Goal: Task Accomplishment & Management: Use online tool/utility

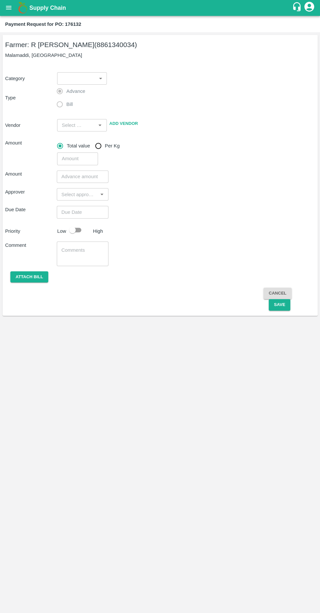
click at [8, 8] on icon "open drawer" at bounding box center [9, 8] width 6 height 4
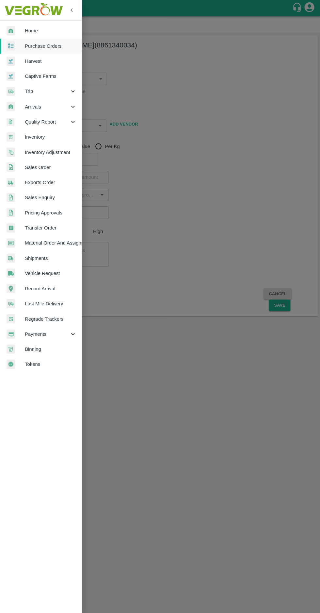
click at [49, 47] on span "Purchase Orders" at bounding box center [51, 45] width 52 height 7
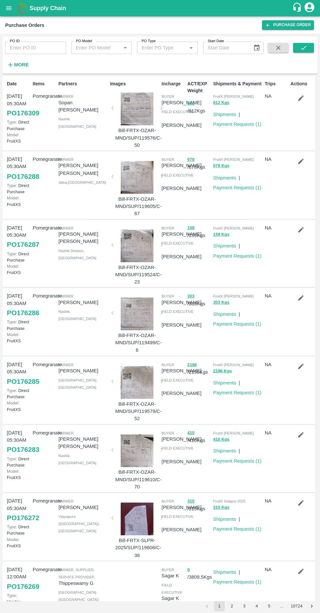
click at [13, 62] on icon "button" at bounding box center [10, 64] width 7 height 7
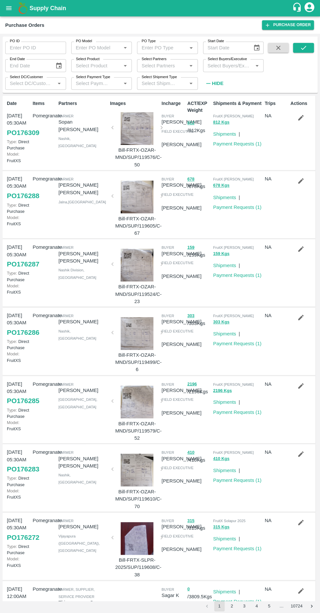
click at [234, 59] on label "Select Buyers/Executive" at bounding box center [227, 58] width 39 height 5
click at [234, 61] on input "Select Buyers/Executive" at bounding box center [228, 65] width 46 height 8
type input "afza"
click at [214, 101] on input "checkbox" at bounding box center [217, 99] width 13 height 13
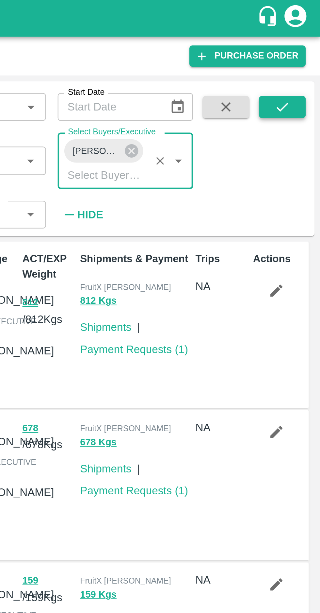
click at [305, 47] on icon "submit" at bounding box center [303, 47] width 7 height 7
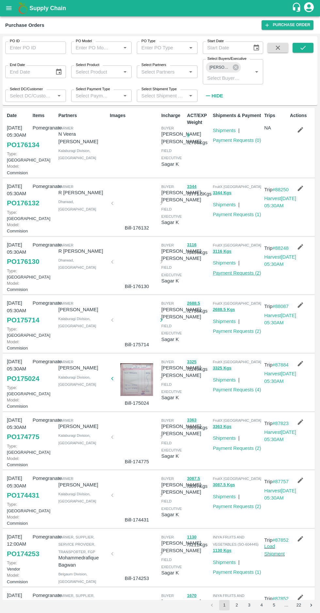
click at [239, 276] on link "Payment Requests ( 2 )" at bounding box center [237, 272] width 48 height 5
click at [233, 217] on link "Payment Requests ( 1 )" at bounding box center [237, 214] width 48 height 5
click at [299, 308] on icon "button" at bounding box center [301, 305] width 6 height 6
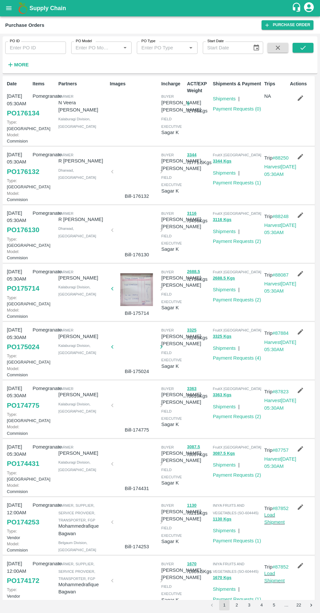
click at [299, 335] on icon "button" at bounding box center [301, 332] width 6 height 6
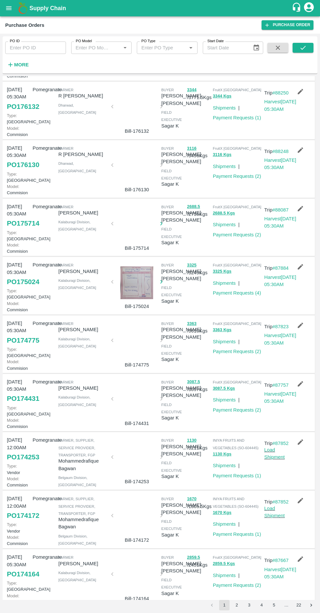
scroll to position [67, 0]
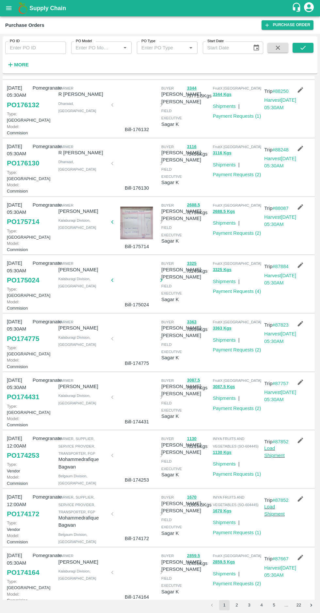
click at [299, 327] on icon "button" at bounding box center [301, 324] width 6 height 6
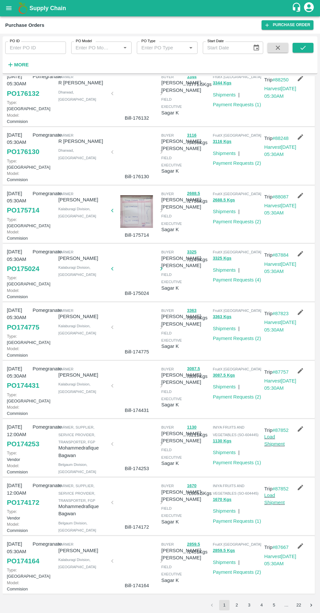
scroll to position [196, 0]
click at [299, 368] on icon "button" at bounding box center [301, 371] width 6 height 6
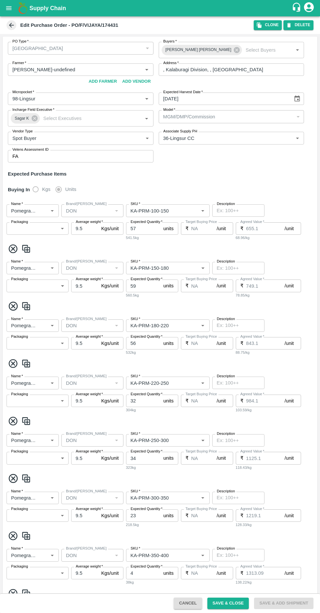
type input "VIJAYALAKSHMI-undefined"
type input "98-Lingsur"
type input "36-Lingsur CC"
type input "Pomegranate"
type input "DON"
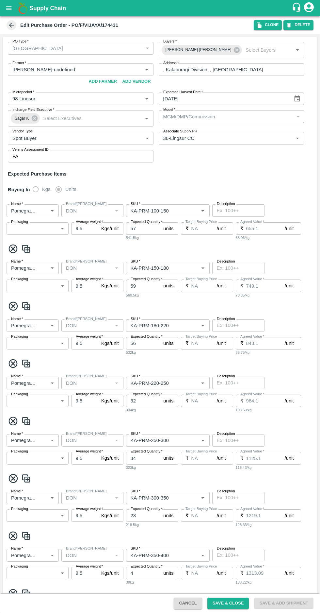
type input "KA-PRM-100-150"
type input "NA"
type input "Pomegranate"
type input "DON"
type input "KA-PRM-150-180"
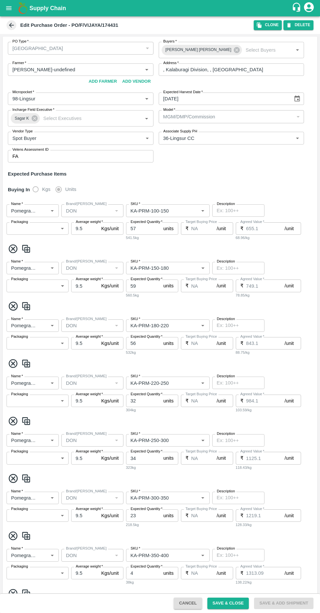
type input "NA"
type input "Pomegranate"
type input "DON"
type input "KA-PRM-180-220"
type input "NA"
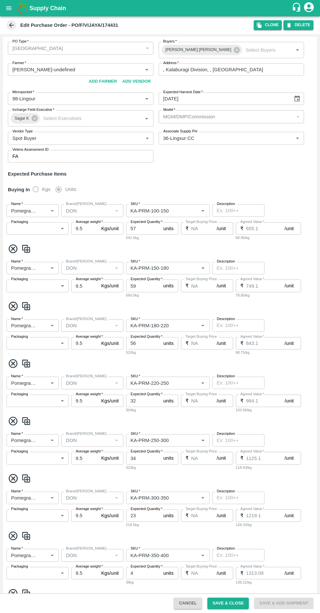
type input "Pomegranate"
type input "DON"
type input "KA-PRM-220-250"
type input "NA"
type input "Pomegranate"
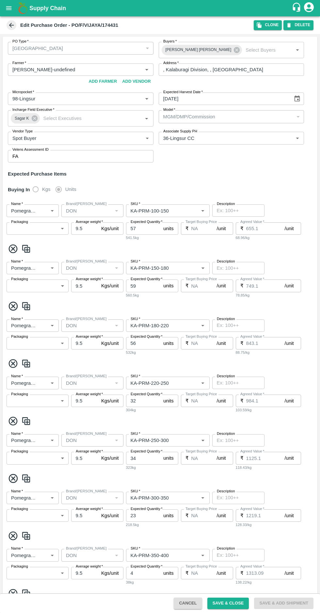
type input "DON"
type input "KA-PRM-250-300"
type input "NA"
type input "Pomegranate"
type input "DON"
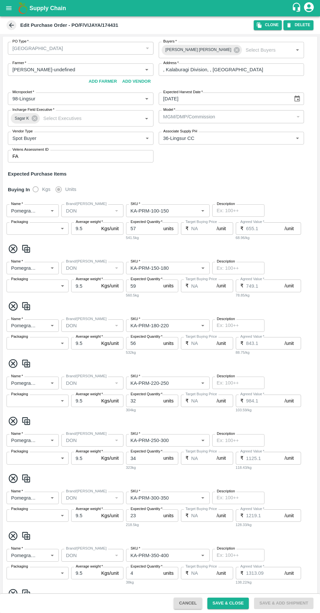
type input "KA-PRM-300-350"
type input "NA"
type input "Pomegranate"
type input "DON"
type input "KA-PRM-350-400"
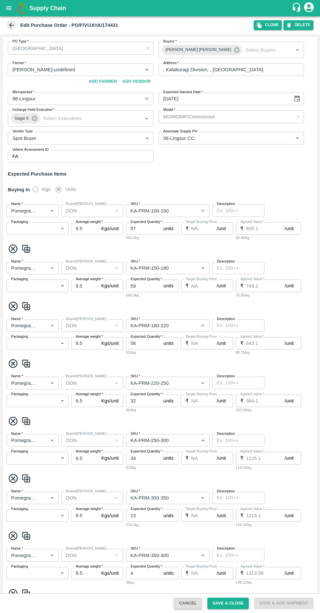
type input "NA"
type input "Pomegranate"
type input "DON"
type input "KA-SUPR-180++"
type input "NA"
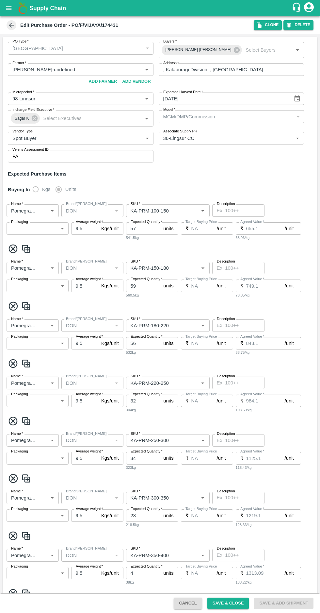
type input "Pomegranate"
type input "DON"
type input "KA-SUPR-100++"
type input "NA"
type input "Pomegranate"
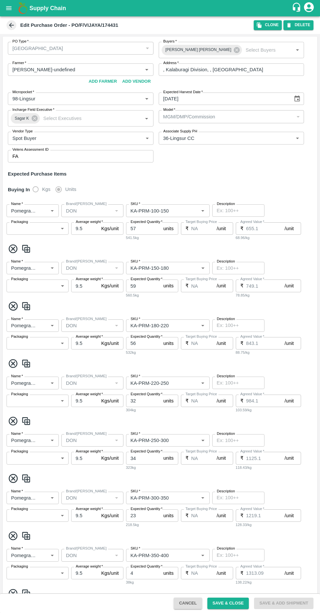
type input "DON"
type input "KA-Loose A"
type input "NA"
type input "Pomegranate"
type input "DON"
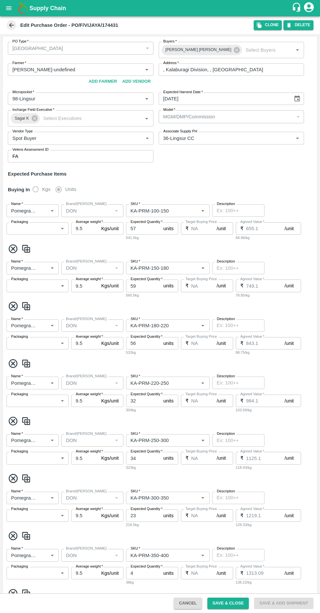
type input "KA-Loose B"
type input "NA"
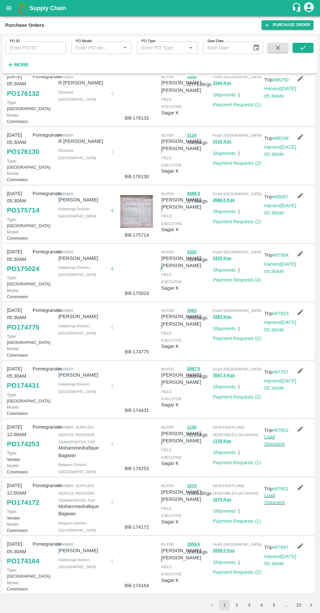
scroll to position [196, 0]
click at [299, 543] on icon "button" at bounding box center [301, 546] width 6 height 6
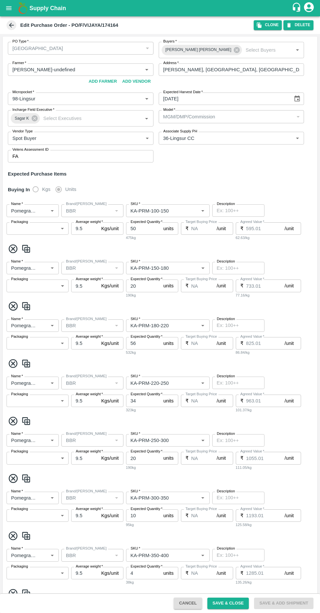
type input "VIJAYALAKSHMI-undefined"
type input "98-Lingsur"
type input "36-Lingsur CC"
type input "Pomegranate"
type input "BBR"
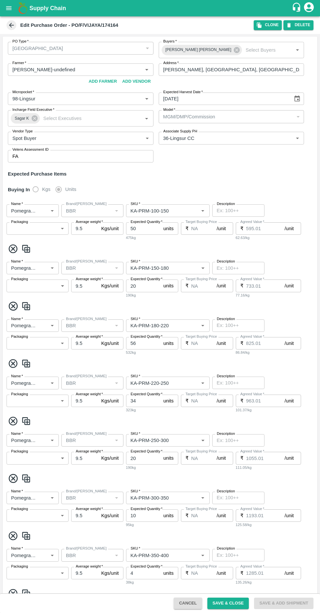
type input "KA-PRM-100-150"
type input "NA"
type input "Pomegranate"
type input "BBR"
type input "KA-PRM-150-180"
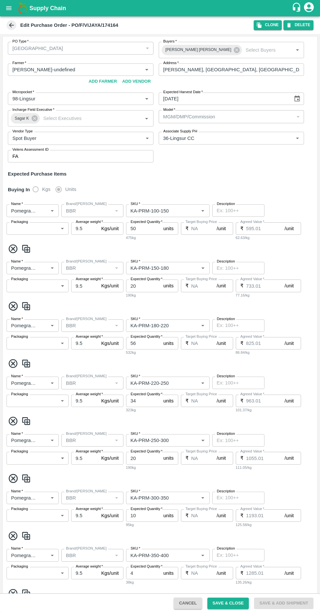
type input "NA"
type input "Pomegranate"
type input "BBR"
type input "KA-PRM-180-220"
type input "NA"
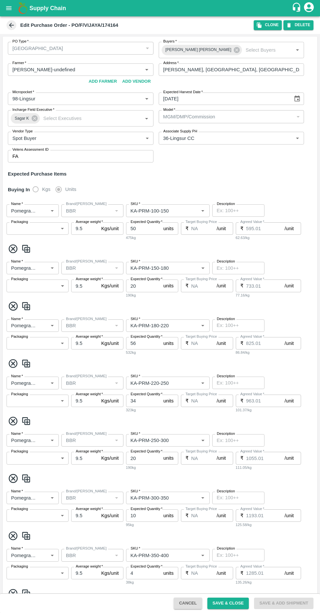
type input "Pomegranate"
type input "BBR"
type input "KA-PRM-220-250"
type input "NA"
type input "Pomegranate"
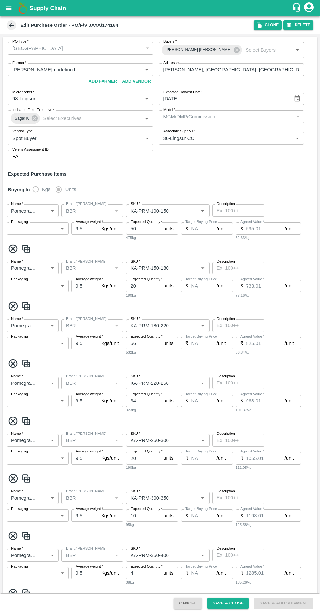
type input "BBR"
type input "KA-PRM-250-300"
type input "NA"
type input "Pomegranate"
type input "BBR"
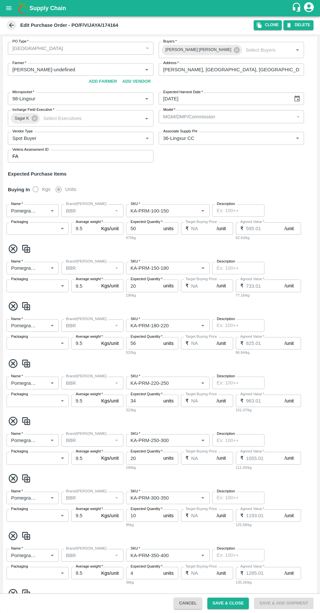
type input "KA-PRM-300-350"
type input "NA"
type input "Pomegranate"
type input "BBR"
type input "KA-PRM-350-400"
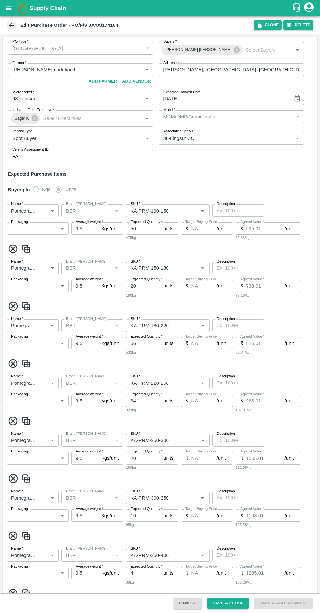
type input "NA"
type input "Pomegranate"
type input "BBR"
type input "KA-SUPR-180++"
type input "NA"
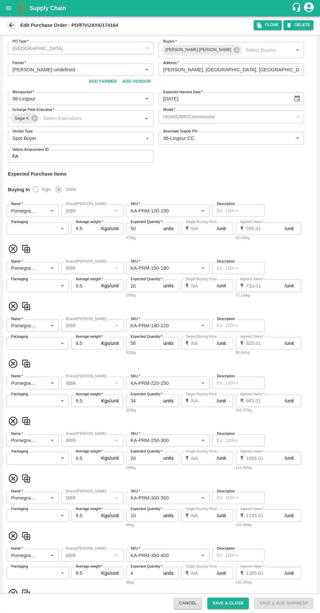
type input "Pomegranate"
type input "BBR"
type input "KA-SUPR-100++"
type input "NA"
type input "Pomegranate"
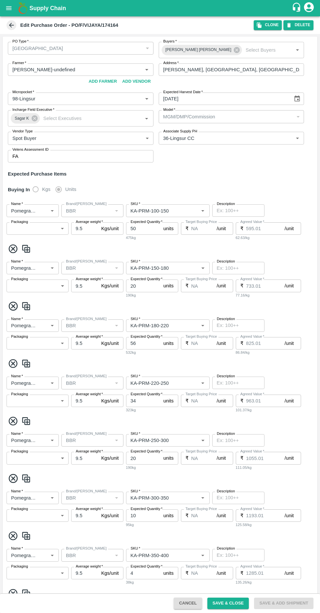
type input "BBR"
type input "KA-Loose A"
type input "NA"
type input "Pomegranate"
type input "BBR"
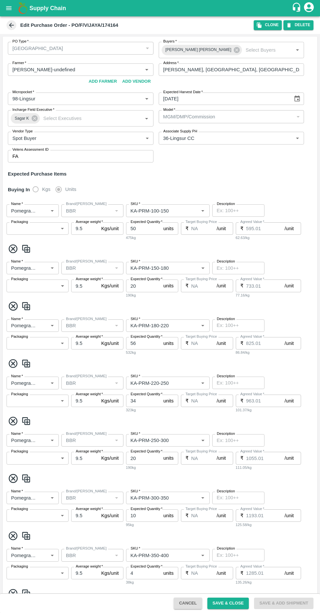
type input "KA-Loose B"
type input "NA"
type input "Pomegranate"
type input "BBR"
type input "KA-Damage Fruit"
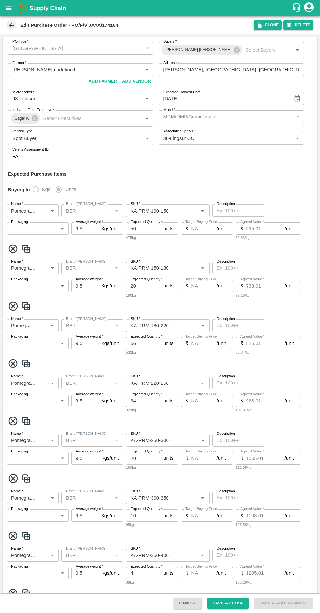
type input "NA"
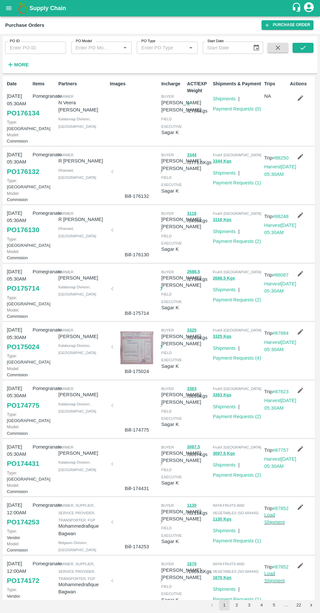
click at [237, 605] on button "2" at bounding box center [237, 605] width 10 height 10
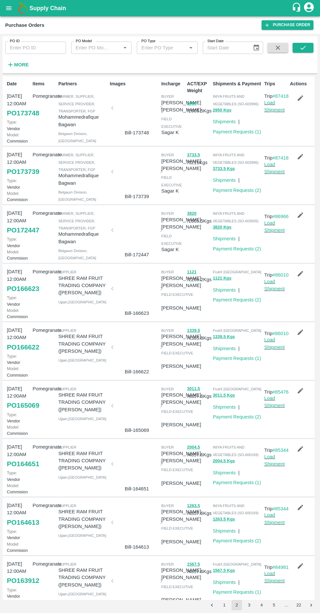
click at [225, 605] on button "1" at bounding box center [224, 605] width 10 height 10
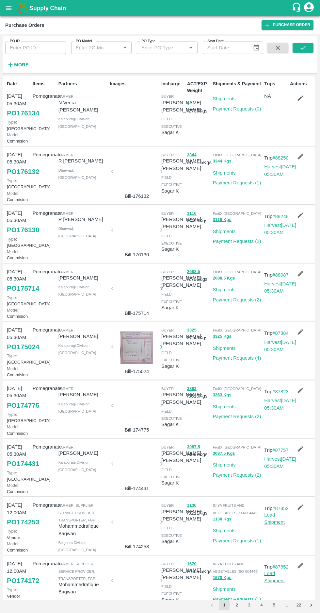
click at [308, 279] on button "button" at bounding box center [300, 273] width 21 height 11
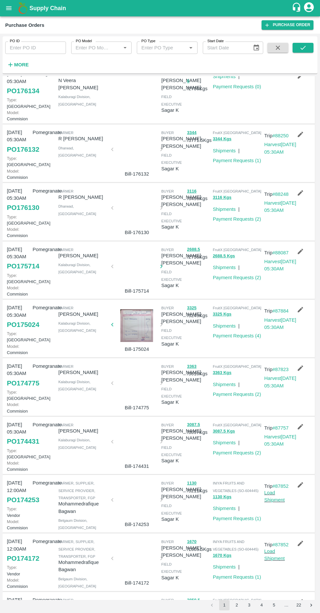
scroll to position [51, 0]
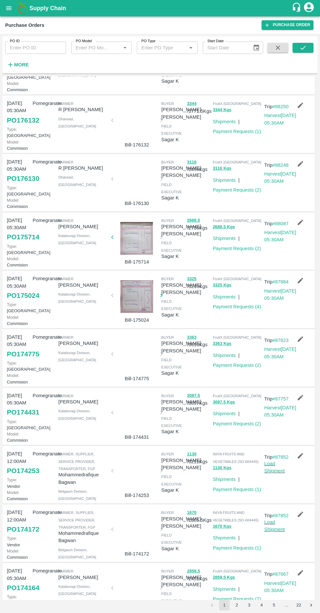
click at [300, 342] on icon "button" at bounding box center [301, 339] width 6 height 6
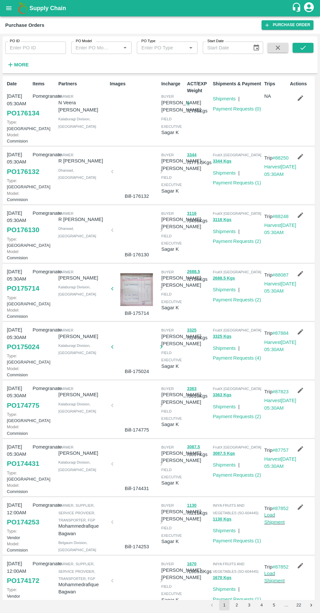
click at [294, 101] on button "button" at bounding box center [300, 98] width 21 height 11
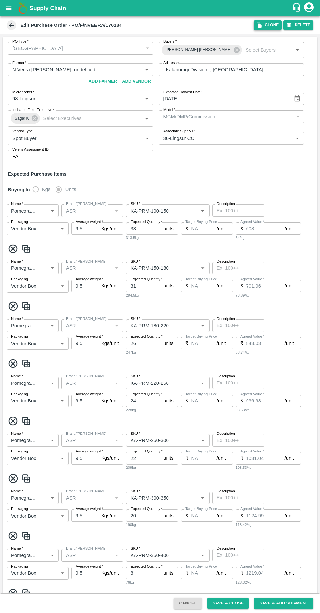
click at [266, 26] on button "Clone" at bounding box center [268, 24] width 28 height 9
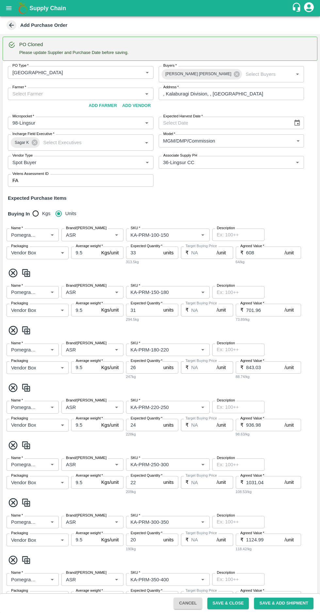
click at [37, 91] on input "Farmer   *" at bounding box center [75, 94] width 131 height 8
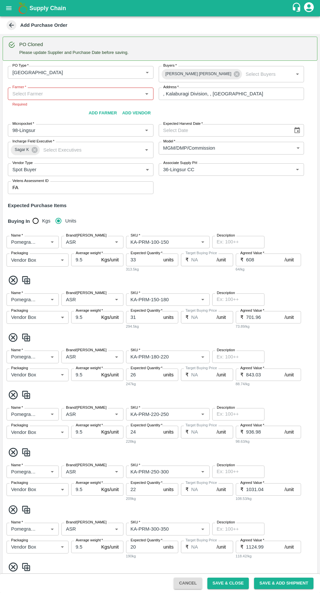
click at [27, 96] on input "Farmer   *" at bounding box center [75, 94] width 131 height 8
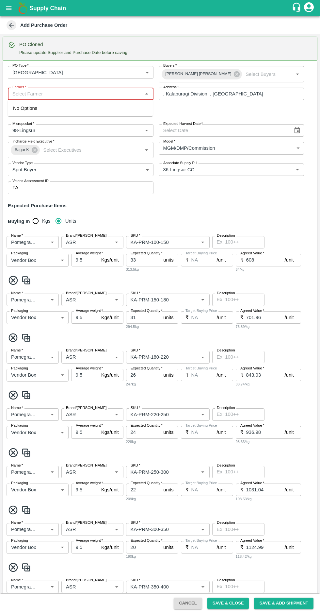
paste input "9704338567"
click at [65, 112] on div "N Veera Venkata Subbarao -, Kalaburagi Division-9704338567(Farmer)" at bounding box center [80, 112] width 135 height 15
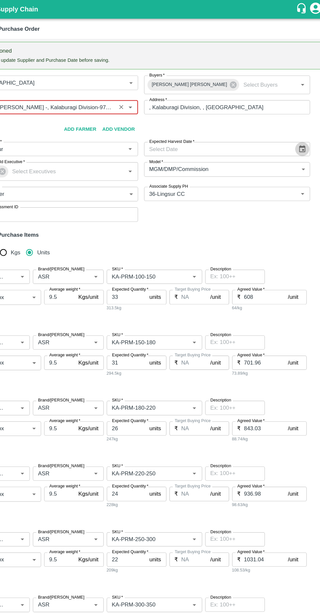
type input "N Veera Venkata Subbarao -, Kalaburagi Division-9704338567(Farmer)"
click at [296, 130] on div "PO Type   * Farm Gate 1 PO Type Buyers   * Shaik Afzal Basha Buyers   * Farmer …" at bounding box center [160, 130] width 315 height 139
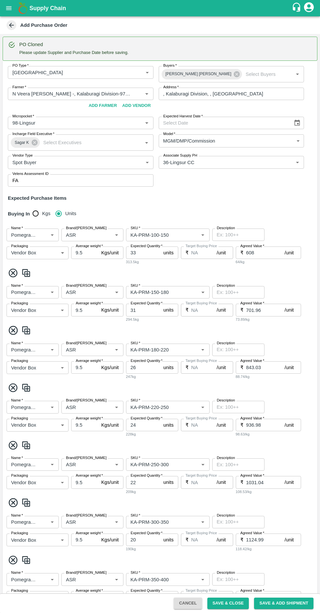
click at [296, 123] on icon "Choose date" at bounding box center [297, 122] width 7 height 7
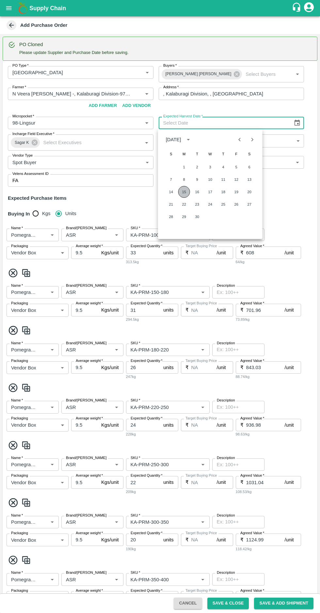
click at [184, 192] on button "15" at bounding box center [184, 192] width 12 height 12
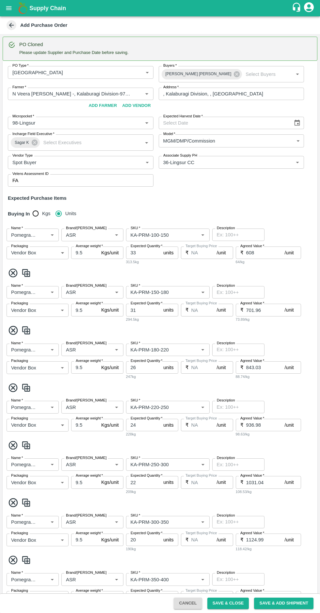
type input "15/09/2025"
click at [78, 234] on input "Brand/Marka" at bounding box center [82, 234] width 39 height 8
click at [71, 265] on b "Create new Marka "SSR"" at bounding box center [92, 264] width 51 height 15
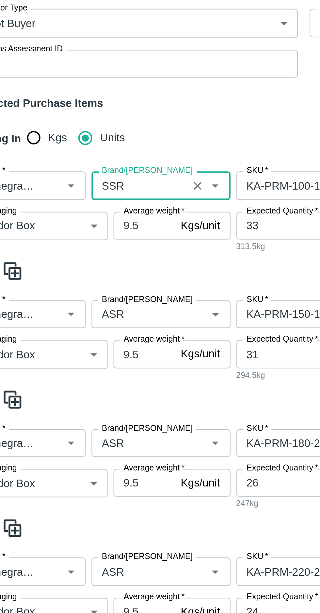
scroll to position [44, 0]
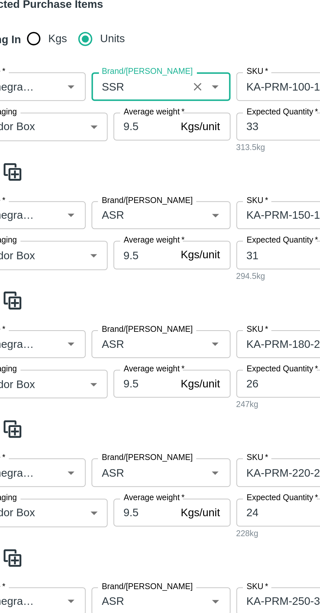
type input "SSR"
click at [70, 248] on input "Brand/Marka" at bounding box center [82, 248] width 39 height 8
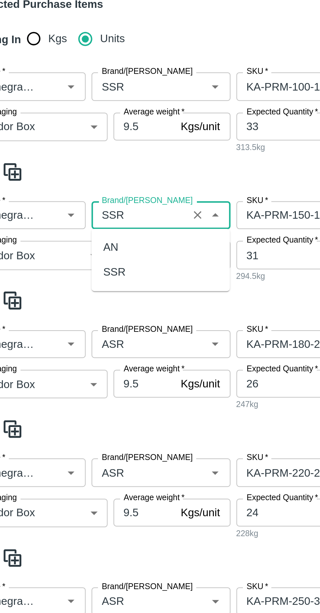
scroll to position [0, 0]
click at [69, 274] on div "SSR" at bounding box center [72, 273] width 10 height 7
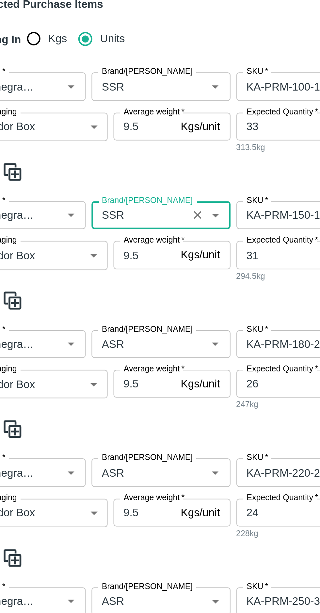
scroll to position [119, 0]
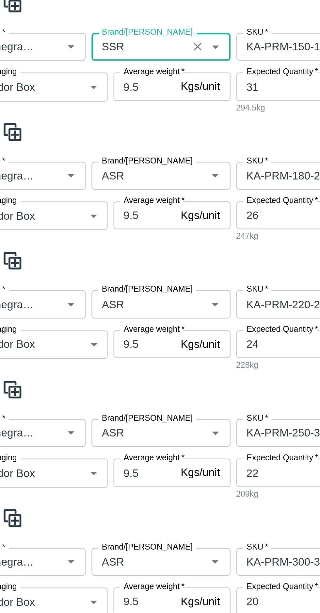
type input "SSR"
click at [71, 229] on input "Brand/Marka" at bounding box center [82, 230] width 39 height 8
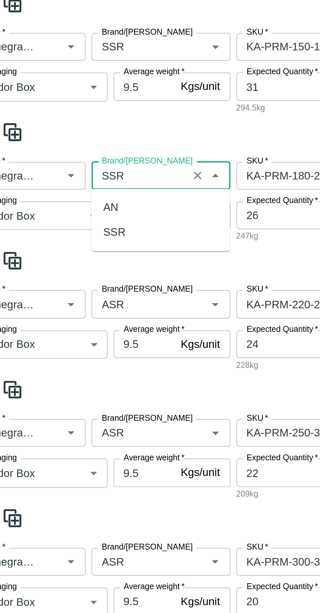
scroll to position [0, 0]
click at [71, 258] on div "SSR" at bounding box center [72, 255] width 10 height 7
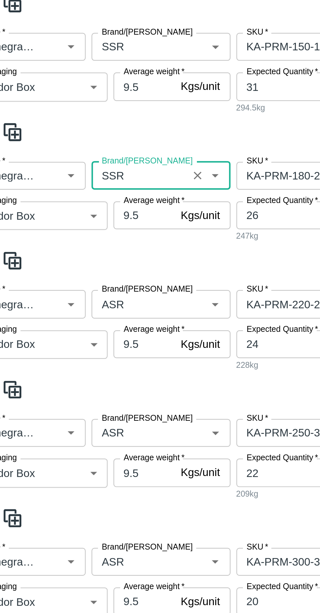
scroll to position [174, 0]
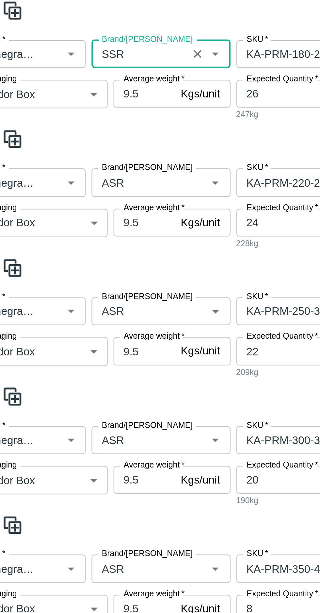
type input "SSR"
click at [72, 230] on input "Brand/Marka" at bounding box center [82, 233] width 39 height 8
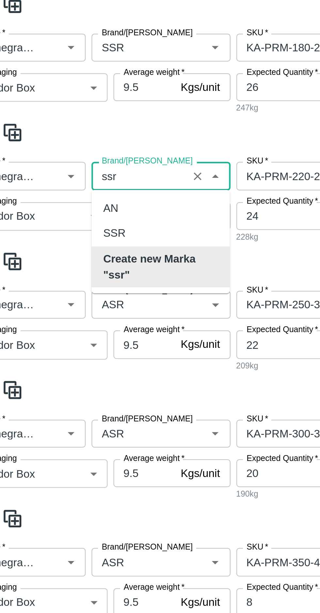
scroll to position [0, 0]
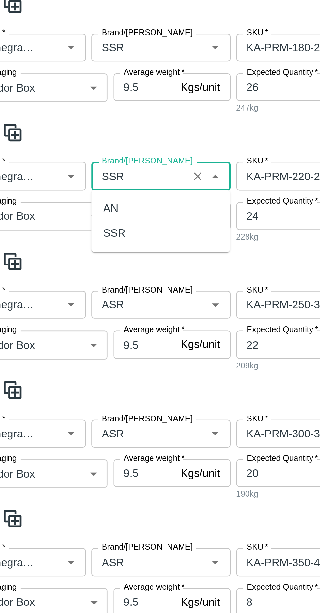
click at [71, 254] on div "SSR" at bounding box center [72, 256] width 10 height 7
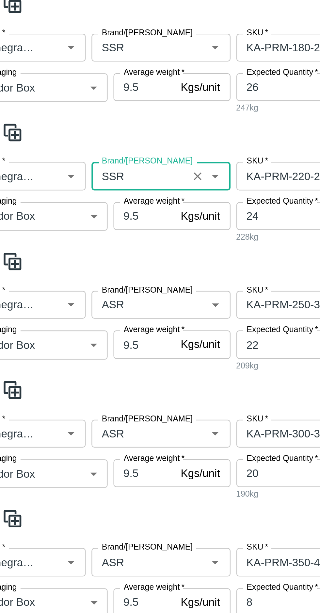
type input "SSR"
click at [74, 284] on input "Brand/Marka" at bounding box center [82, 288] width 39 height 8
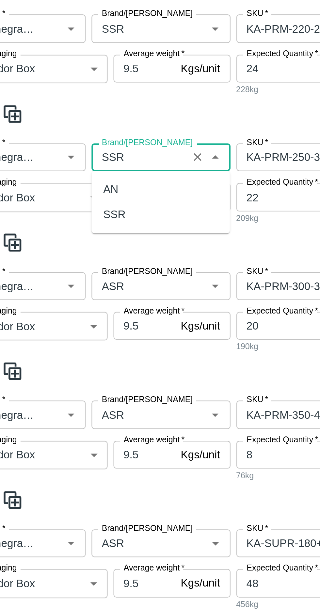
click at [72, 249] on div "SSR" at bounding box center [72, 247] width 10 height 7
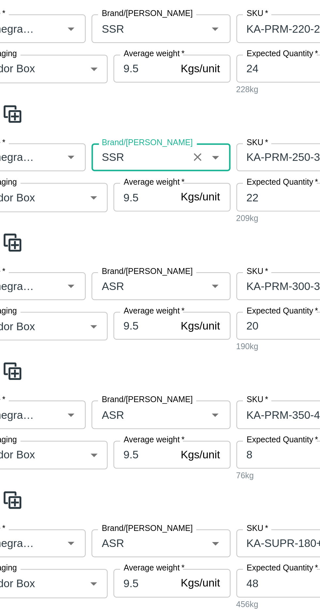
type input "SSR"
click at [72, 276] on input "Brand/Marka" at bounding box center [82, 280] width 39 height 8
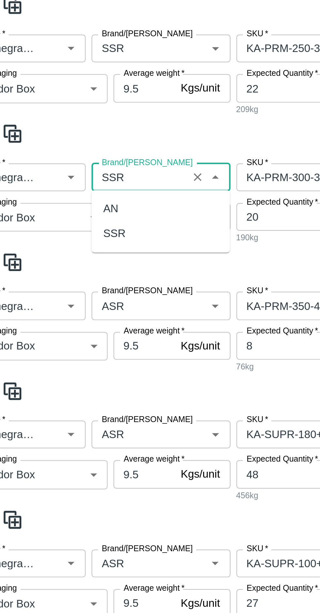
click at [68, 253] on div "SSR" at bounding box center [72, 256] width 10 height 7
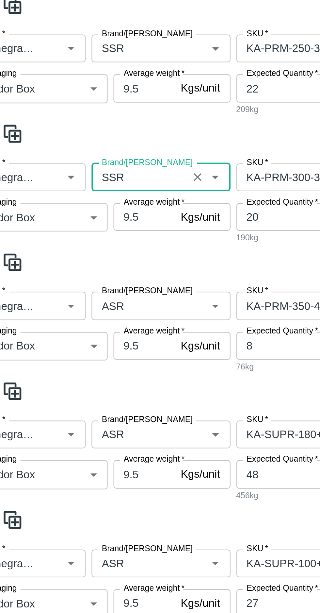
type input "SSR"
click at [73, 284] on input "Brand/Marka" at bounding box center [82, 288] width 39 height 8
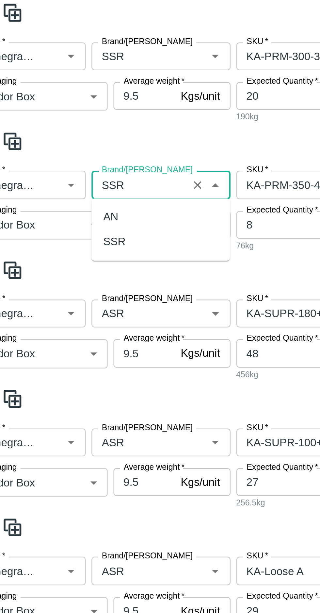
click at [69, 260] on div "SSR" at bounding box center [72, 259] width 10 height 7
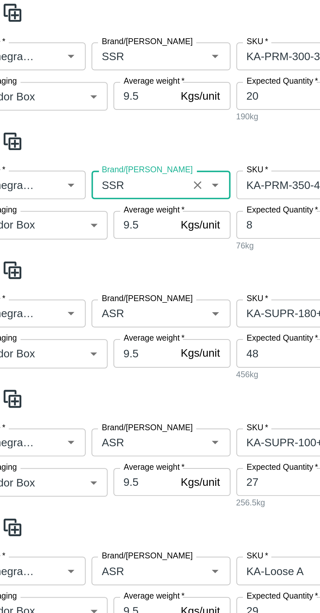
type input "SSR"
click at [74, 288] on input "Brand/Marka" at bounding box center [82, 292] width 39 height 8
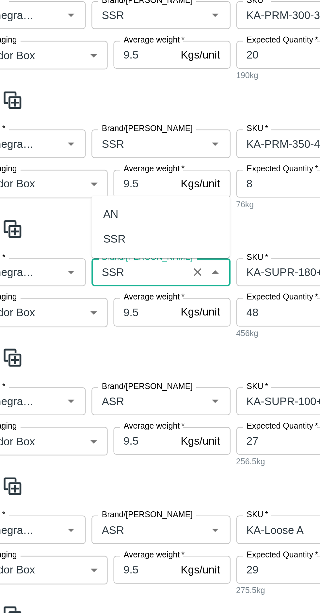
click at [68, 259] on div "SSR" at bounding box center [72, 258] width 10 height 7
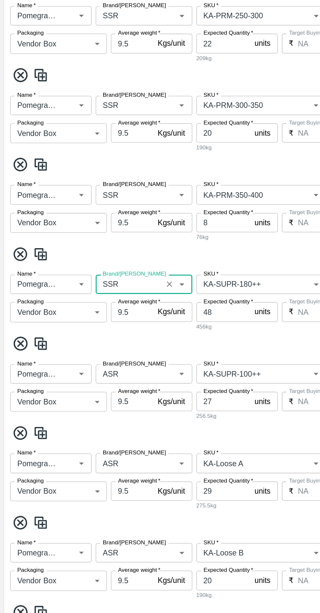
type input "SSR"
click at [74, 331] on input "Brand/Marka" at bounding box center [82, 331] width 39 height 8
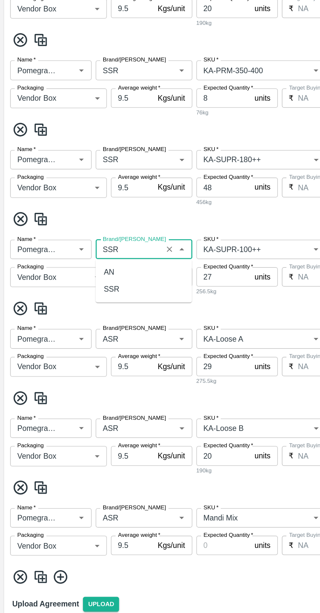
scroll to position [0, 0]
click at [68, 356] on div "SSR" at bounding box center [72, 356] width 10 height 7
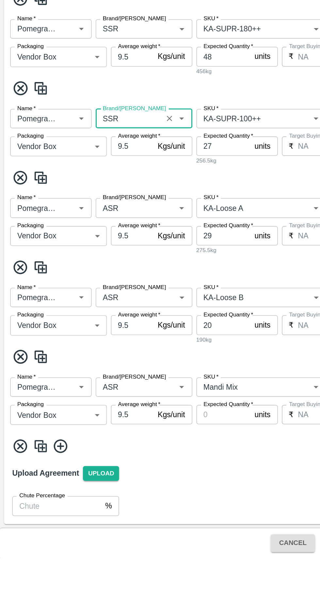
type input "SSR"
click at [76, 387] on input "Brand/Marka" at bounding box center [82, 388] width 39 height 8
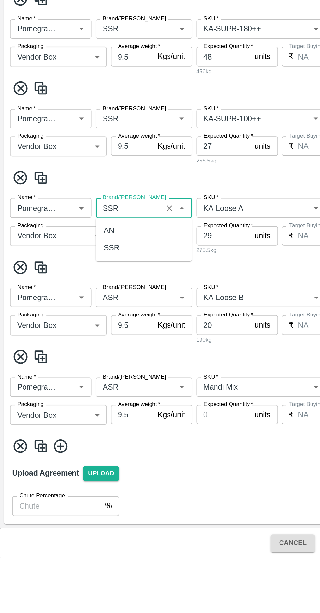
click at [66, 413] on div "SSR" at bounding box center [92, 413] width 62 height 11
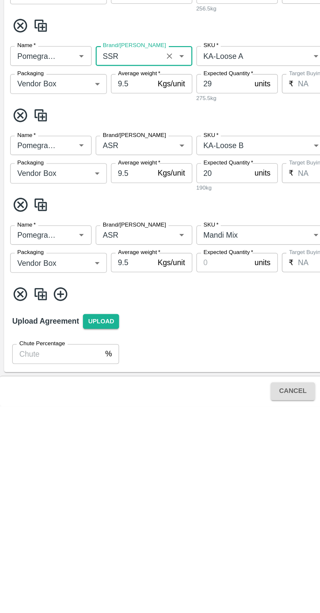
type input "SSR"
click at [71, 444] on input "Brand/Marka" at bounding box center [82, 445] width 39 height 8
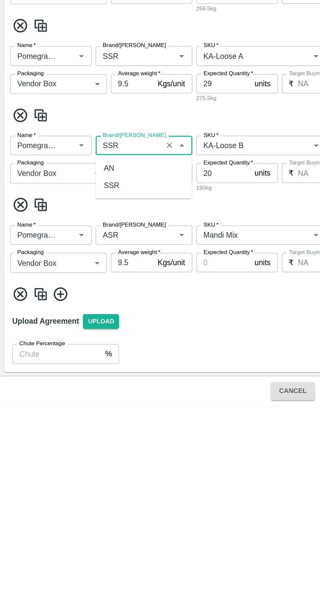
click at [69, 471] on div "SSR" at bounding box center [72, 470] width 10 height 7
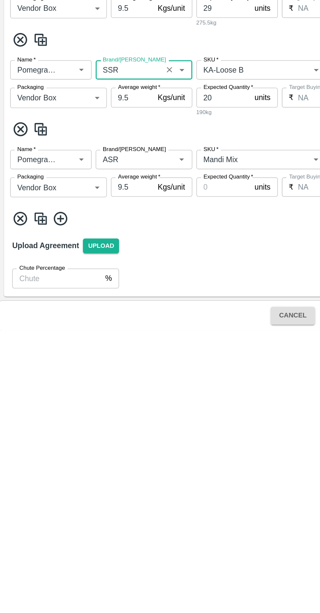
type input "SSR"
click at [75, 503] on input "Brand/Marka" at bounding box center [82, 503] width 39 height 8
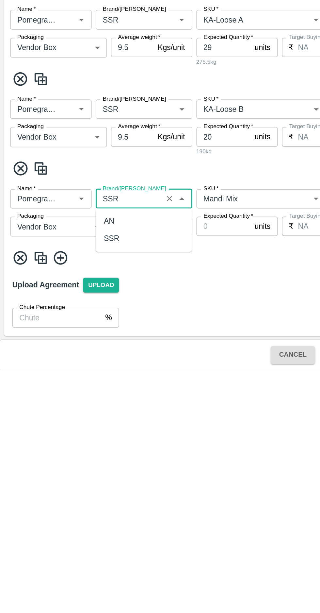
click at [69, 528] on div "SSR" at bounding box center [72, 528] width 10 height 7
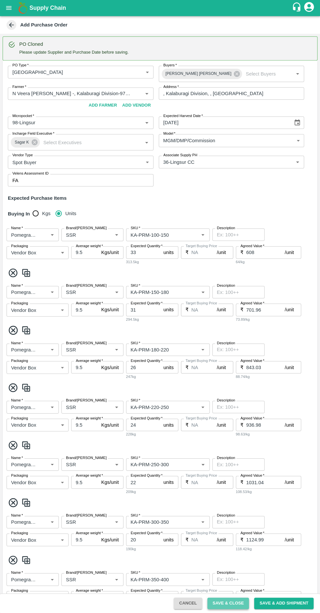
type input "SSR"
click at [235, 603] on button "Save & Close" at bounding box center [229, 603] width 42 height 11
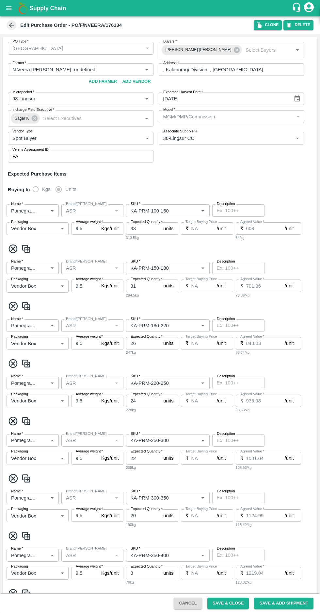
click at [11, 25] on icon at bounding box center [11, 25] width 5 height 5
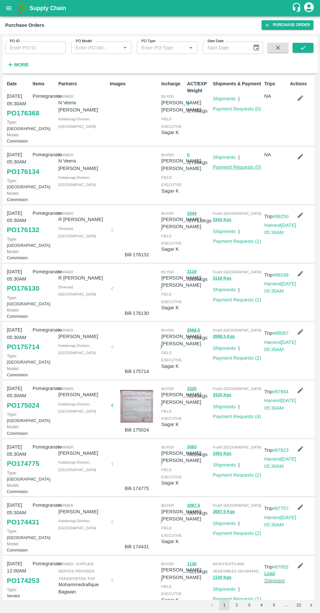
click at [238, 170] on link "Payment Requests ( 0 )" at bounding box center [237, 166] width 48 height 5
click at [239, 606] on button "2" at bounding box center [237, 605] width 10 height 10
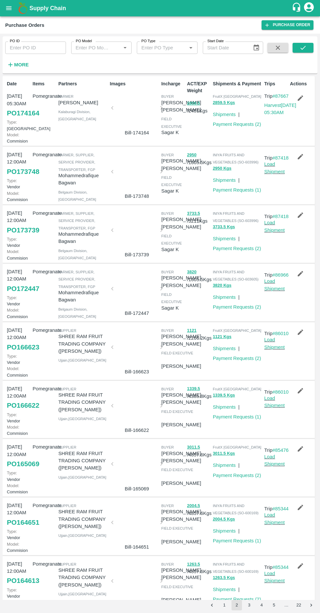
click at [224, 605] on button "1" at bounding box center [224, 605] width 10 height 10
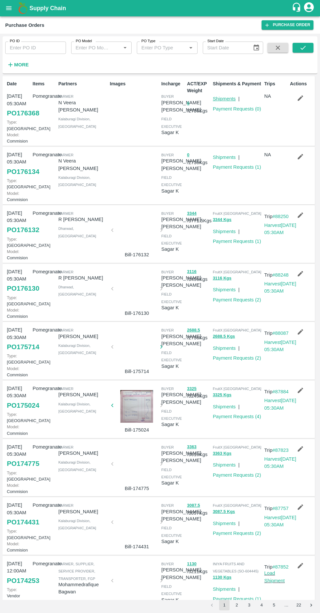
click at [227, 98] on link "Shipments" at bounding box center [224, 98] width 23 height 5
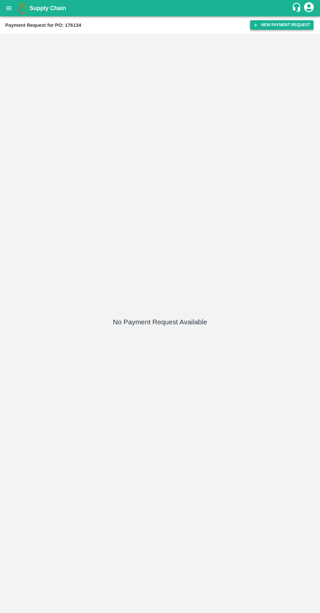
click at [272, 24] on button "New Payment Request" at bounding box center [281, 24] width 63 height 9
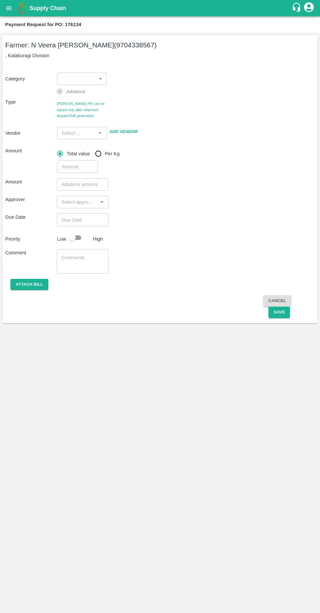
click at [71, 74] on body "Supply Chain Payment Request for PO: 176134 Farmer: N Veera Venkata Subbarao (9…" at bounding box center [160, 306] width 320 height 613
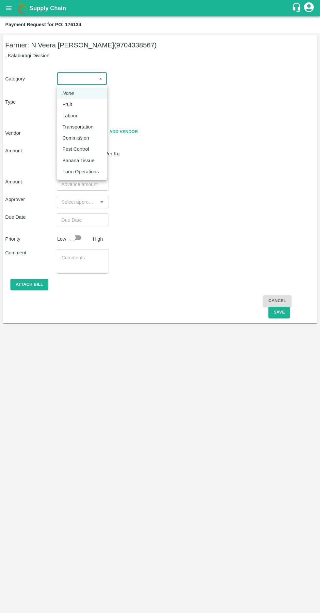
click at [61, 98] on li "None" at bounding box center [82, 93] width 50 height 11
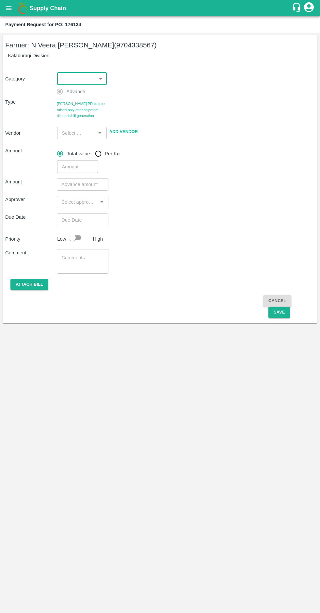
click at [68, 76] on body "Supply Chain Payment Request for PO: 176134 Farmer: N Veera Venkata Subbarao (9…" at bounding box center [160, 306] width 320 height 613
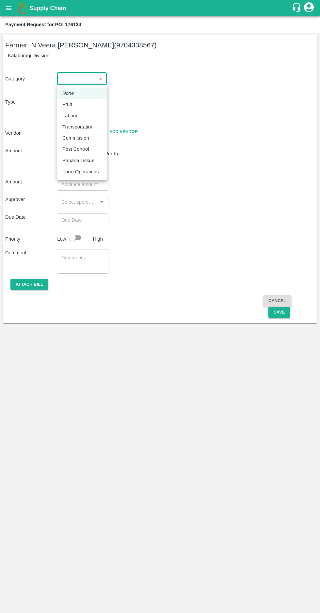
click at [67, 105] on p "Fruit" at bounding box center [67, 104] width 10 height 7
type input "1"
type input "N Veera Venkata Subbarao - 9704338567(Farmer)"
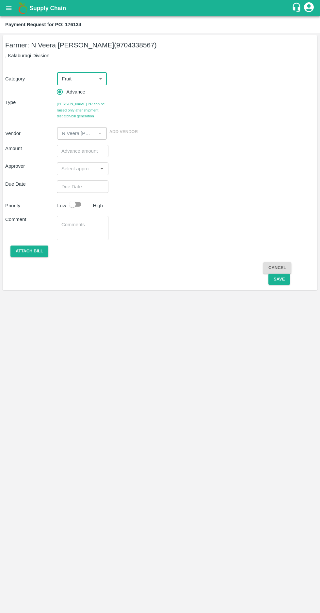
click at [77, 148] on input "number" at bounding box center [83, 151] width 52 height 12
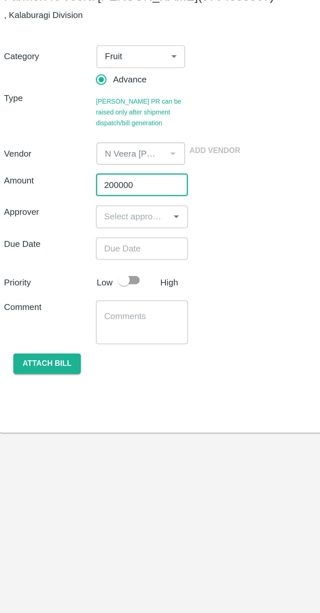
type input "200000"
click at [71, 168] on input "input" at bounding box center [77, 168] width 37 height 8
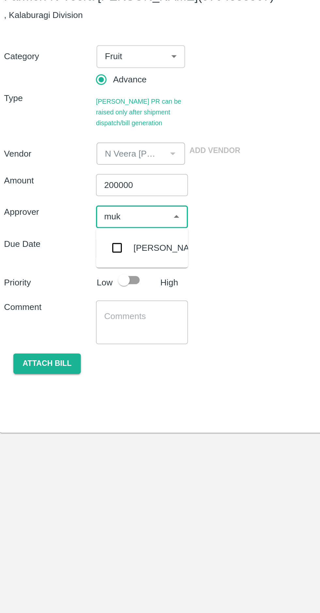
type input "muku"
click at [69, 183] on input "checkbox" at bounding box center [68, 186] width 13 height 13
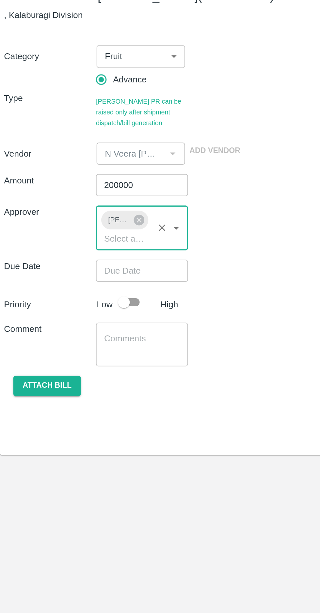
click at [91, 195] on input "Choose date" at bounding box center [80, 199] width 47 height 12
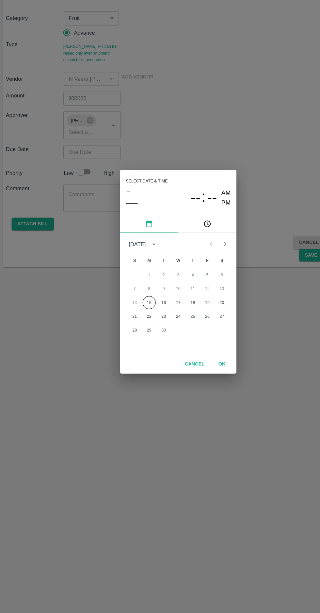
click at [134, 334] on button "15" at bounding box center [134, 334] width 12 height 12
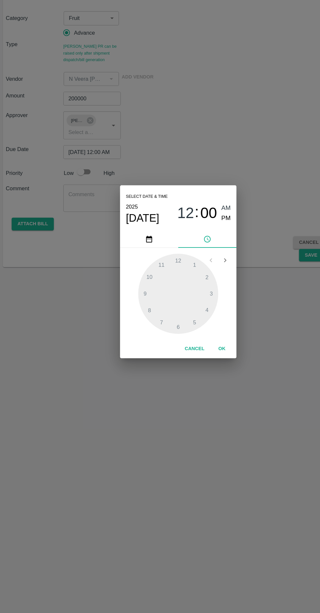
click at [205, 258] on span "PM" at bounding box center [203, 258] width 8 height 9
click at [127, 331] on div at bounding box center [160, 326] width 72 height 72
type input "15/09/2025 09:00 PM"
click at [203, 259] on span "PM" at bounding box center [203, 258] width 8 height 9
click at [201, 373] on button "OK" at bounding box center [199, 375] width 21 height 11
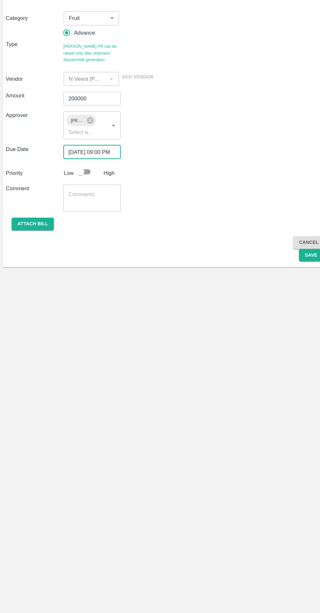
click at [77, 216] on input "checkbox" at bounding box center [72, 217] width 37 height 12
checkbox input "true"
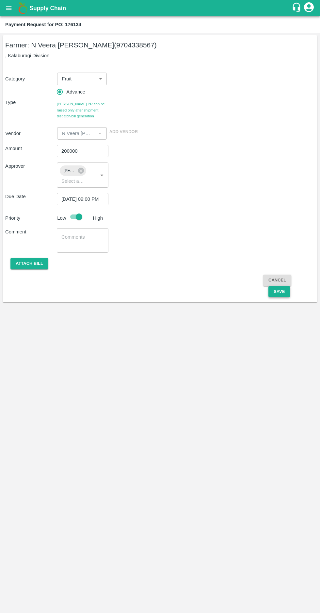
click at [286, 292] on button "Save" at bounding box center [280, 291] width 22 height 11
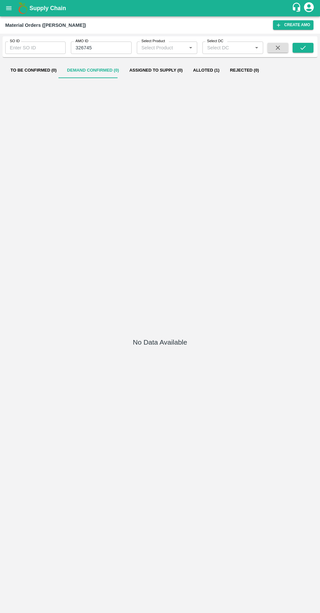
click at [99, 48] on input "326745" at bounding box center [101, 48] width 60 height 12
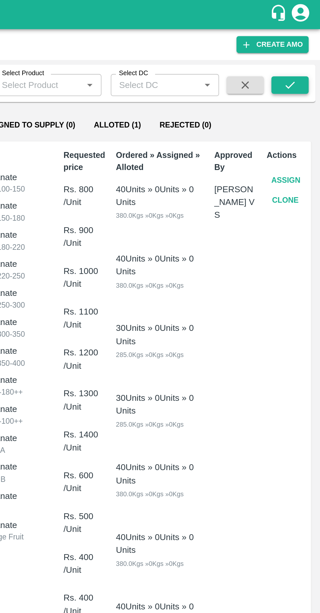
click at [302, 49] on icon "submit" at bounding box center [303, 47] width 7 height 7
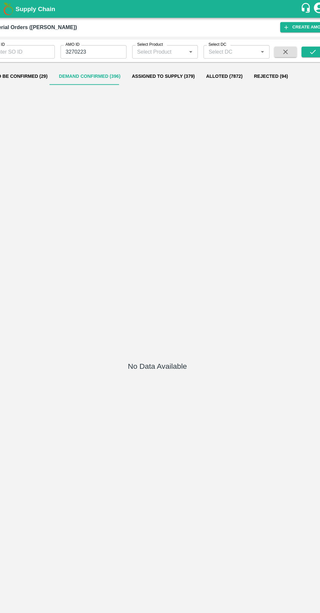
click at [90, 45] on input "3270223" at bounding box center [101, 48] width 60 height 12
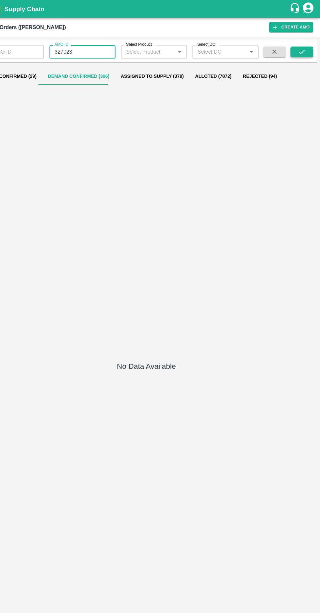
type input "327023"
click at [297, 50] on button "submit" at bounding box center [303, 48] width 21 height 10
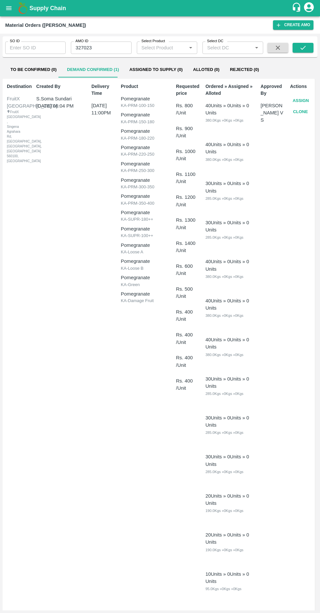
click at [296, 99] on button "Assign" at bounding box center [301, 100] width 22 height 11
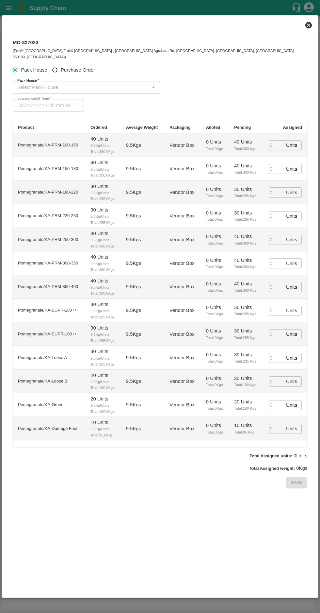
type input "19/09/2025 11:00 PM"
click at [58, 64] on input "Purchase Order" at bounding box center [55, 70] width 12 height 12
radio input "true"
click at [39, 83] on input "PO   *" at bounding box center [152, 87] width 275 height 8
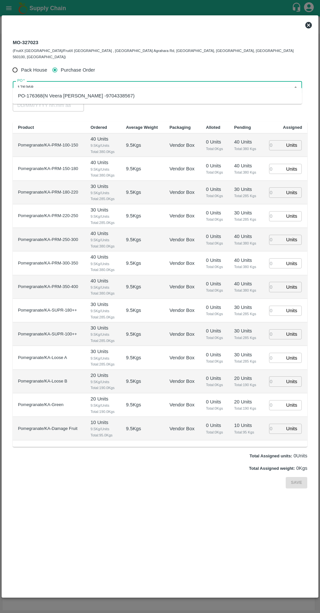
click at [40, 93] on div "PO-176368(N Veera Venkata Subbarao -9704338567)" at bounding box center [76, 95] width 117 height 7
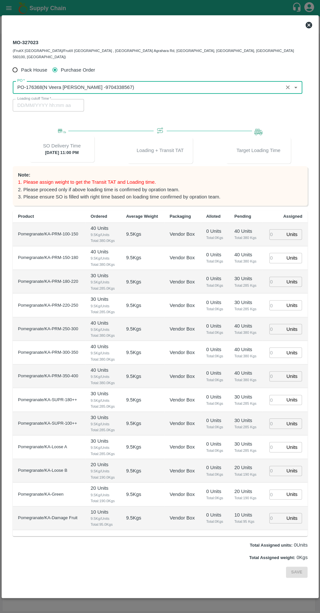
scroll to position [4, 0]
type input "PO-176368(N Veera Venkata Subbarao -9704338567)"
click at [275, 229] on input "number" at bounding box center [276, 234] width 14 height 10
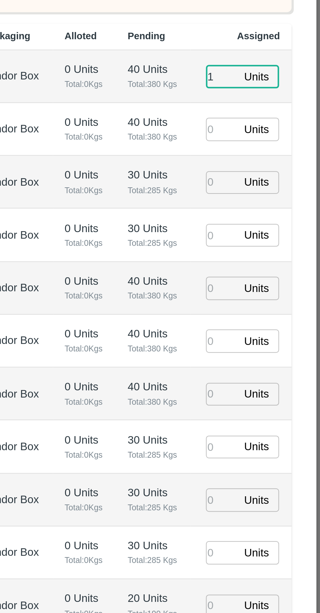
type input "1"
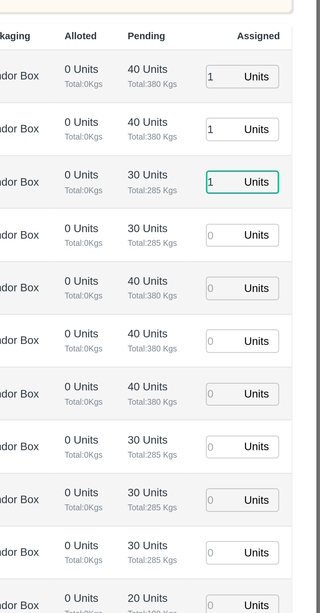
type input "1"
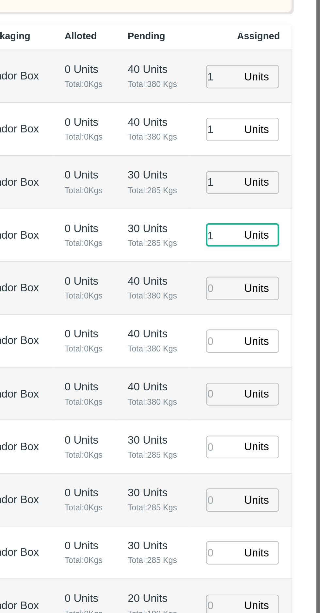
type input "1"
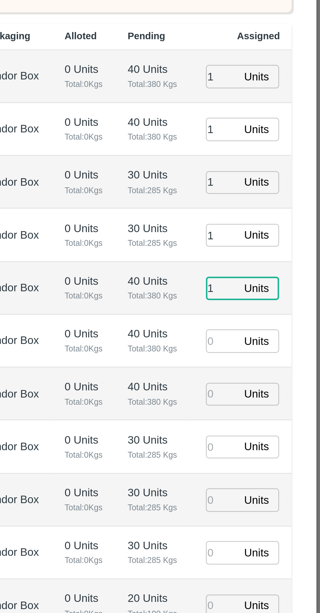
type input "1"
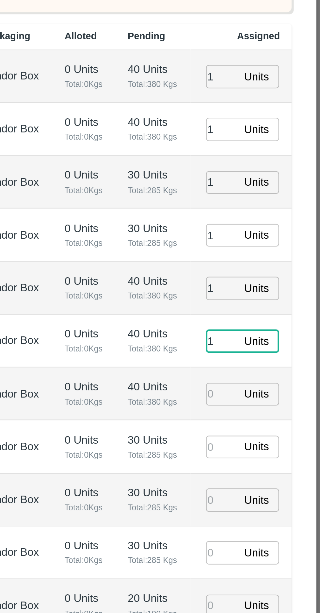
type input "1"
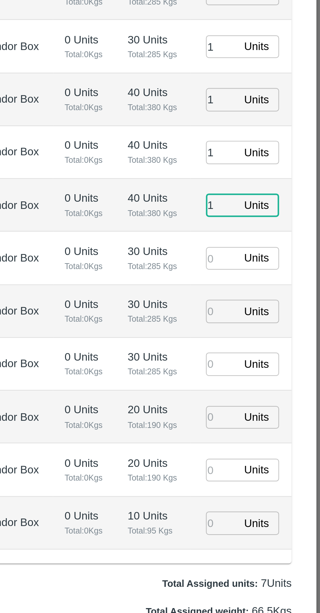
type input "1"
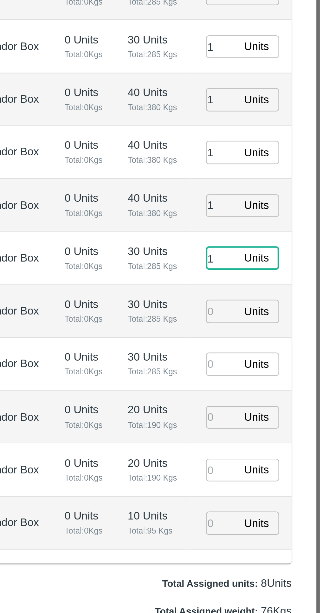
type input "1"
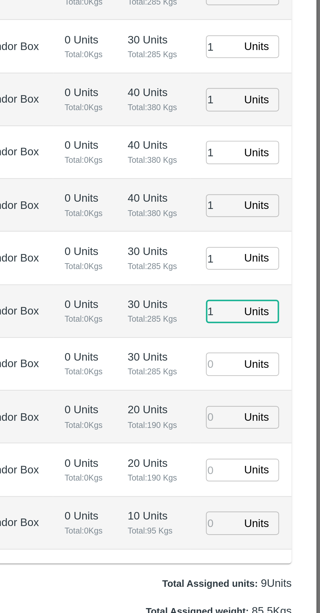
type input "1"
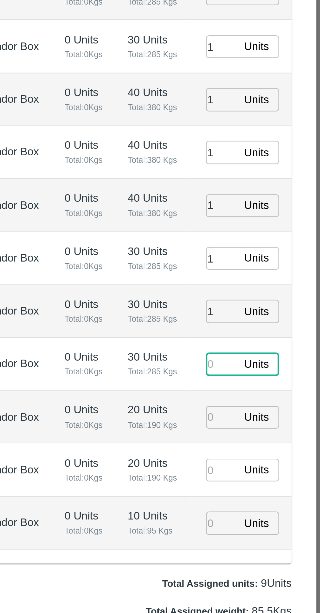
type input "1"
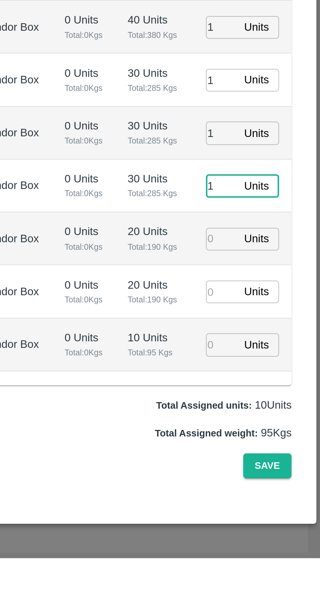
type input "[DATE] 05:26 AM"
type input "1"
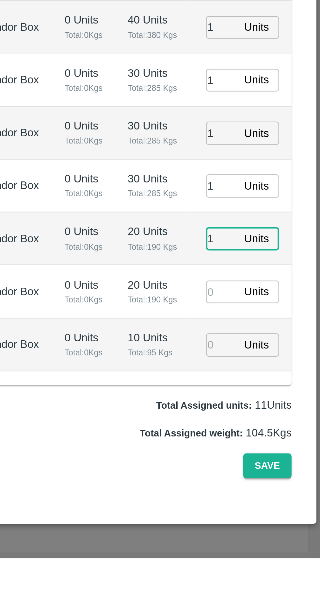
type input "1"
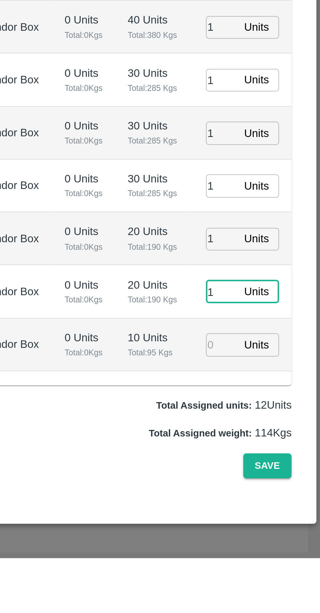
type input "1"
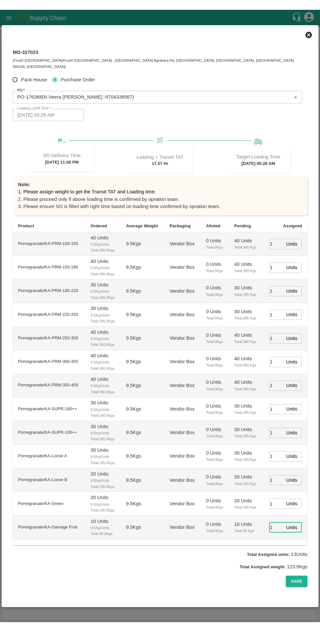
scroll to position [14, 0]
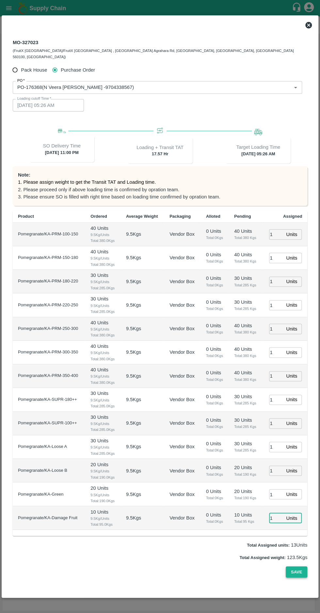
type input "1"
click at [302, 578] on button "Save" at bounding box center [297, 571] width 22 height 11
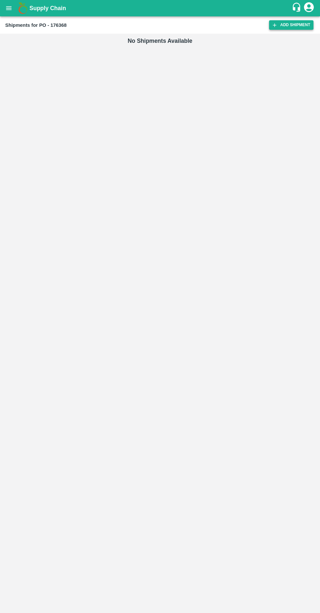
click at [274, 25] on icon at bounding box center [275, 25] width 6 height 6
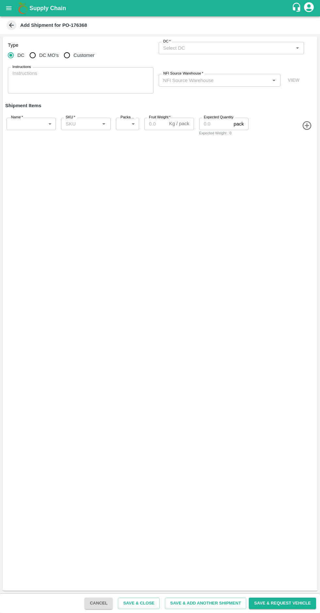
click at [31, 58] on input "DC MO's" at bounding box center [32, 55] width 13 height 13
radio input "true"
click at [187, 41] on label "DC (Material Orders)   *" at bounding box center [181, 41] width 36 height 5
click at [187, 44] on input "DC (Material Orders)   *" at bounding box center [226, 48] width 131 height 8
click at [33, 54] on input "DC MO's" at bounding box center [32, 55] width 13 height 13
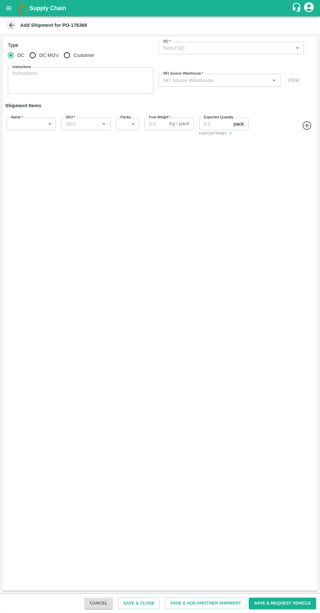
radio input "true"
click at [183, 41] on label "DC (Material Orders)   *" at bounding box center [181, 41] width 36 height 5
click at [183, 44] on input "DC (Material Orders)   *" at bounding box center [226, 48] width 131 height 8
click at [37, 55] on input "DC MO's" at bounding box center [32, 55] width 13 height 13
radio input "true"
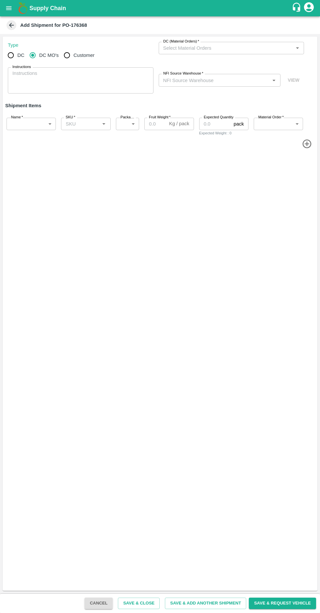
click at [185, 49] on input "DC (Material Orders)   *" at bounding box center [226, 48] width 131 height 8
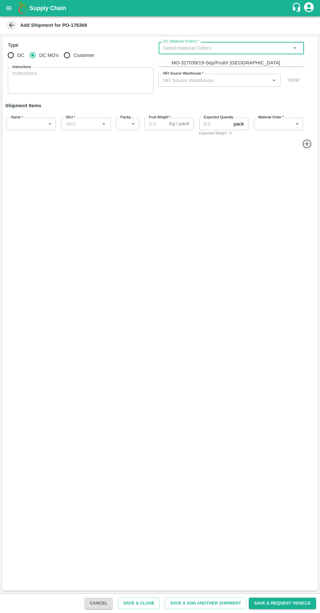
click at [191, 60] on div "MO-327039/19-Sep/FruitX [GEOGRAPHIC_DATA]" at bounding box center [226, 62] width 109 height 7
type input "MO-327039/19-Sep/FruitX [GEOGRAPHIC_DATA]"
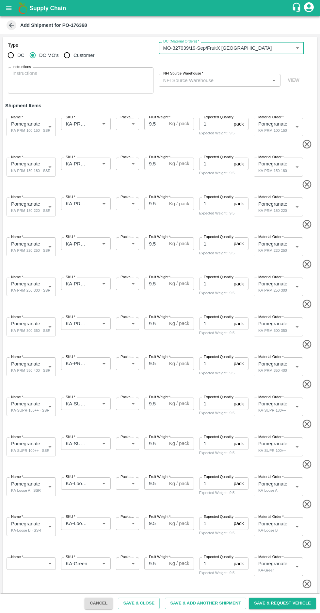
click at [195, 81] on input "NFI Source Warehouse   *" at bounding box center [215, 80] width 108 height 8
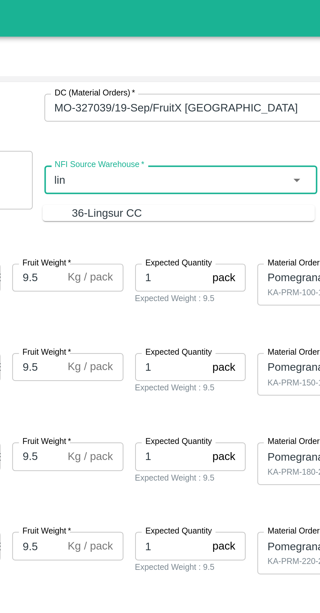
click at [176, 92] on div "36-Lingsur CC" at bounding box center [186, 95] width 31 height 7
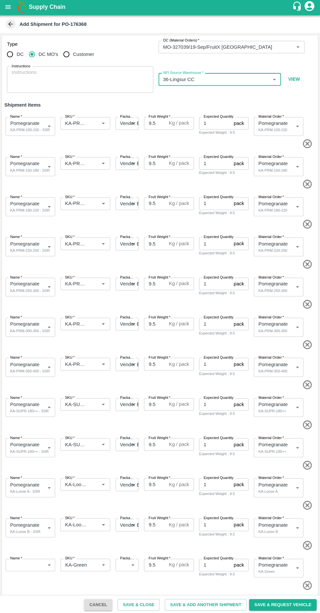
type input "36-Lingsur CC"
click at [79, 124] on input "SKU   *" at bounding box center [76, 124] width 26 height 8
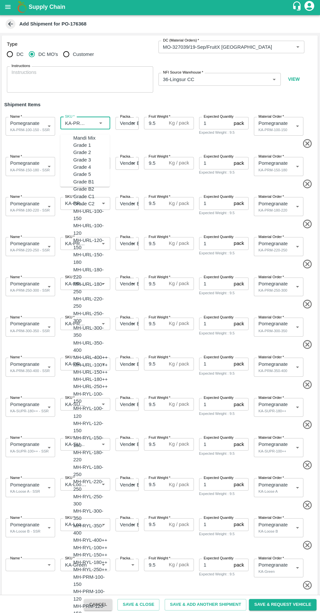
scroll to position [1788, 0]
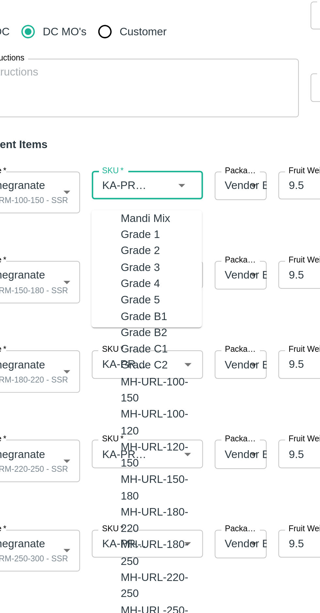
click at [75, 124] on input "SKU   *" at bounding box center [76, 124] width 26 height 8
click at [74, 128] on input "SKU   *" at bounding box center [76, 124] width 26 height 8
click at [76, 125] on input "SKU   *" at bounding box center [76, 124] width 26 height 8
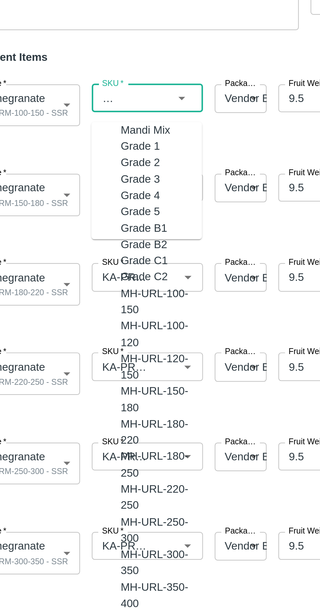
scroll to position [41, 0]
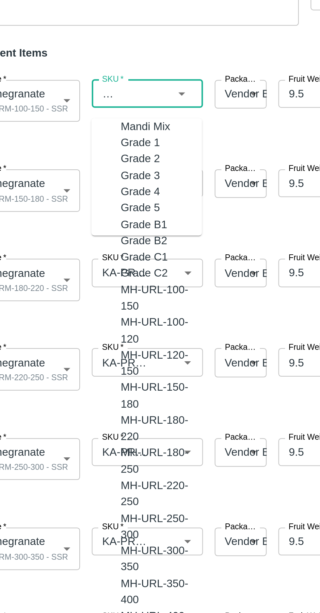
click at [138, 103] on span at bounding box center [159, 103] width 312 height 11
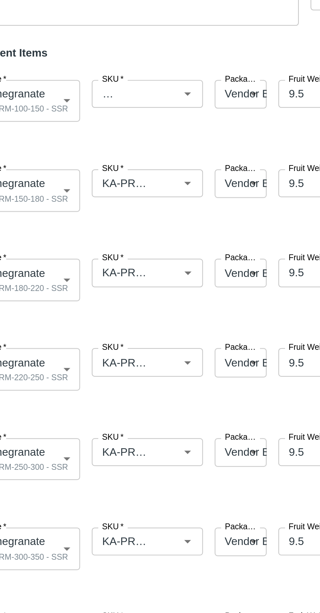
scroll to position [0, 0]
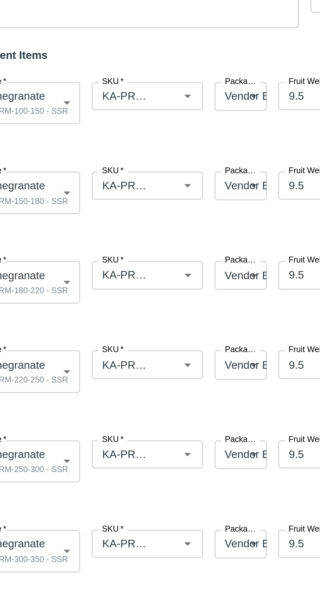
click at [78, 124] on input "SKU   *" at bounding box center [76, 123] width 26 height 8
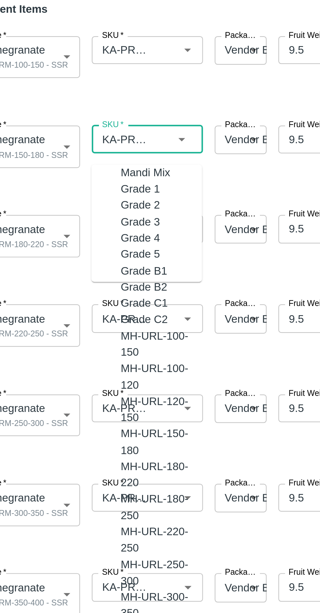
click at [76, 165] on input "SKU   *" at bounding box center [76, 164] width 26 height 8
click at [75, 168] on input "SKU   *" at bounding box center [76, 164] width 26 height 8
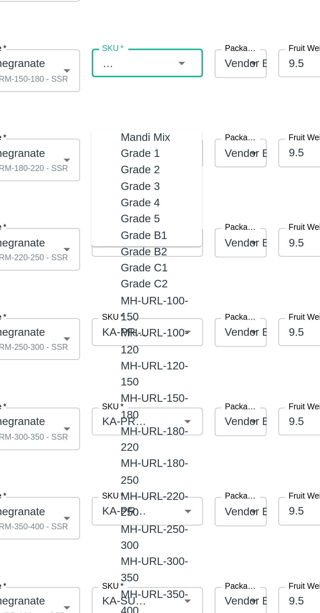
scroll to position [35, 0]
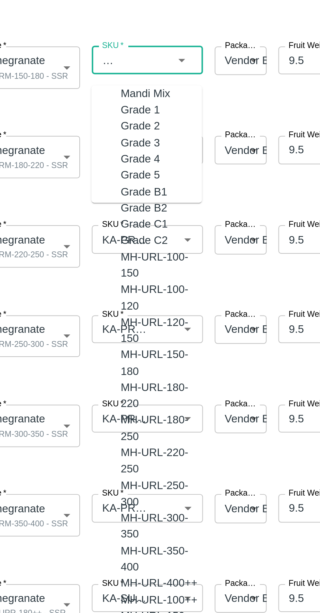
click at [137, 149] on span at bounding box center [159, 149] width 312 height 11
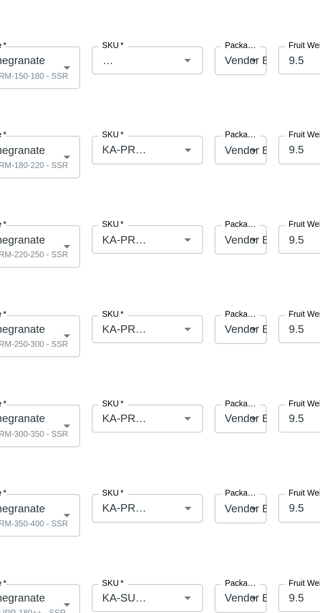
scroll to position [0, 0]
click at [85, 166] on input "SKU   *" at bounding box center [76, 168] width 26 height 8
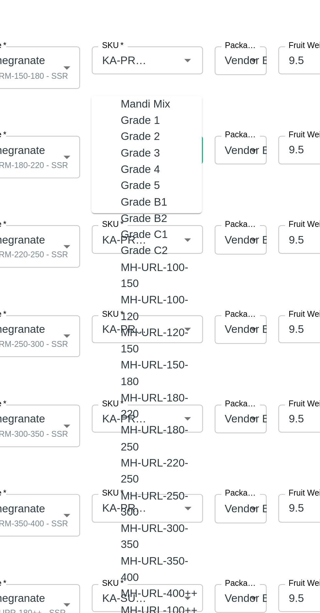
scroll to position [1832, 0]
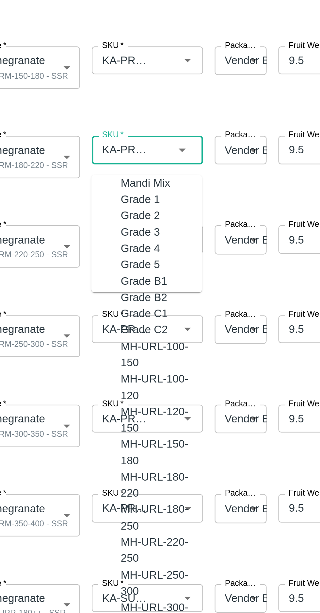
click at [77, 205] on input "SKU   *" at bounding box center [76, 203] width 26 height 8
click at [76, 208] on div "SKU   *" at bounding box center [85, 203] width 49 height 12
click at [79, 204] on input "SKU   *" at bounding box center [76, 203] width 26 height 8
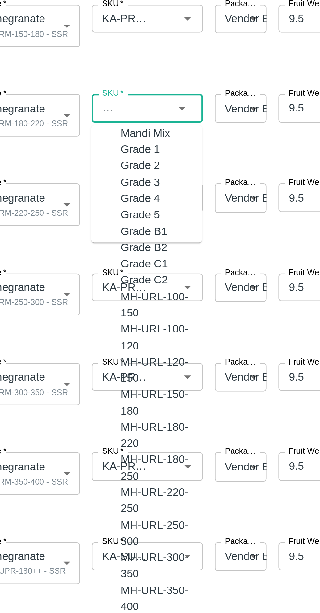
scroll to position [24, 0]
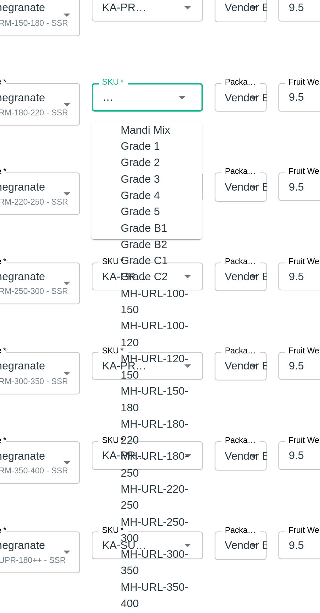
click at [134, 199] on span at bounding box center [159, 200] width 312 height 11
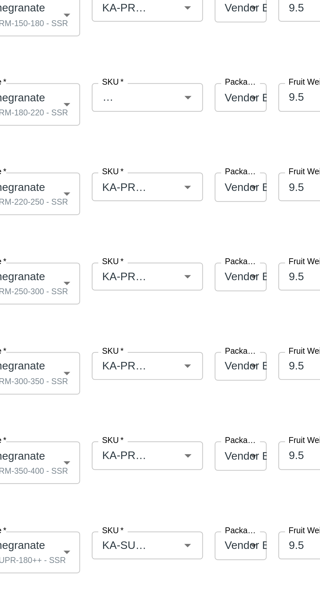
scroll to position [0, 0]
click at [78, 220] on input "SKU   *" at bounding box center [76, 220] width 26 height 8
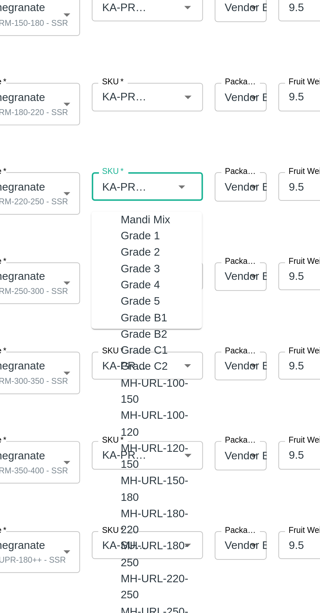
click at [79, 243] on input "SKU   *" at bounding box center [76, 243] width 26 height 8
click at [80, 244] on input "SKU   *" at bounding box center [76, 243] width 26 height 8
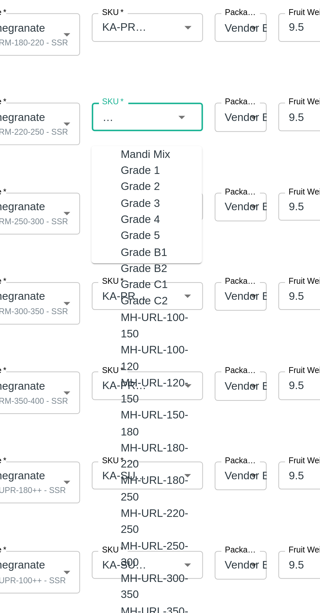
scroll to position [33, 0]
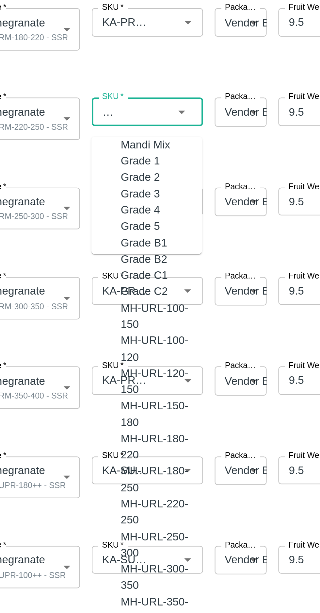
click at [135, 228] on span at bounding box center [159, 231] width 312 height 11
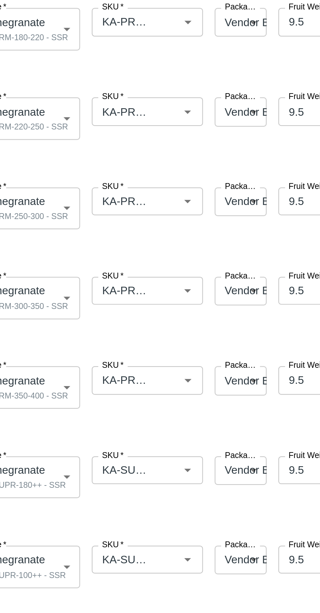
scroll to position [41, 0]
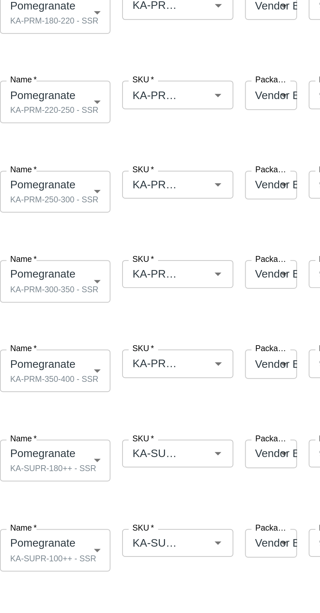
click at [84, 242] on input "SKU   *" at bounding box center [76, 243] width 26 height 8
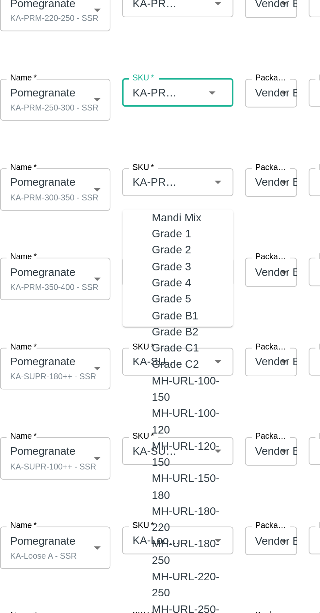
scroll to position [0, 0]
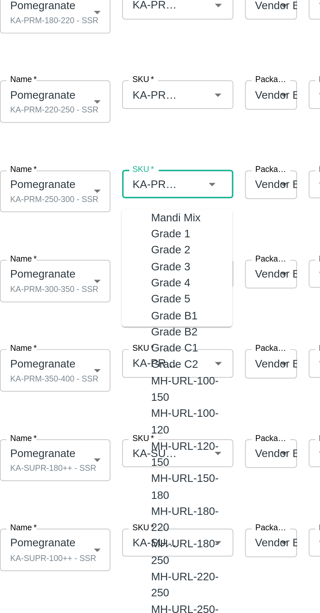
click at [79, 284] on input "SKU   *" at bounding box center [76, 283] width 26 height 8
click at [76, 287] on input "SKU   *" at bounding box center [76, 283] width 26 height 8
click at [115, 261] on span at bounding box center [159, 264] width 312 height 11
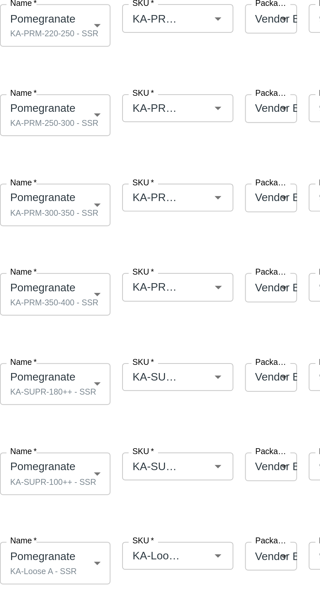
scroll to position [41, 0]
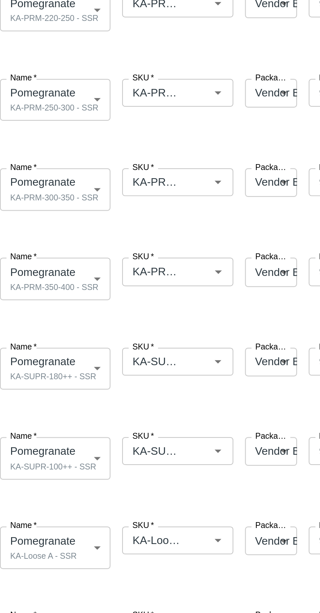
click at [76, 282] on input "SKU   *" at bounding box center [76, 282] width 26 height 8
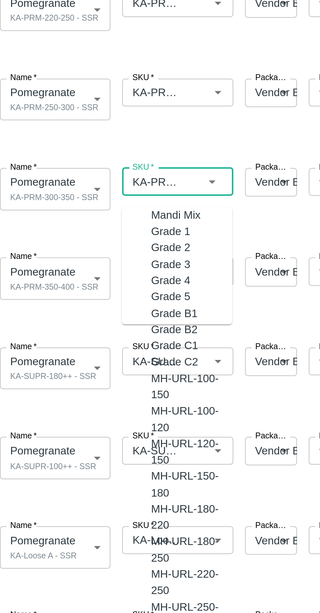
scroll to position [1878, 0]
click at [77, 324] on input "SKU   *" at bounding box center [76, 323] width 26 height 8
click at [78, 325] on input "SKU   *" at bounding box center [76, 323] width 26 height 8
click at [116, 299] on span at bounding box center [159, 304] width 312 height 11
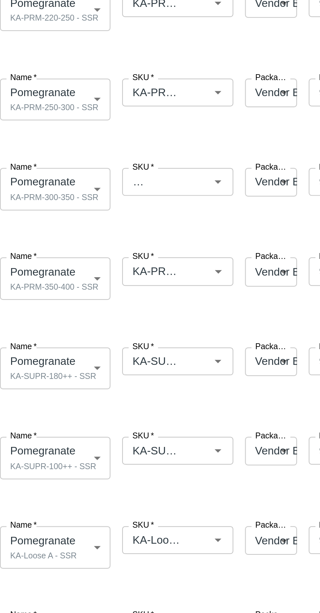
scroll to position [0, 0]
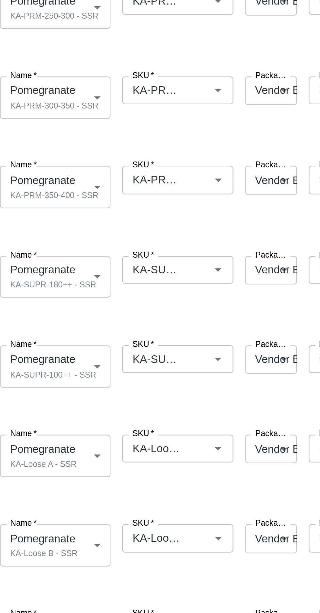
click at [78, 323] on input "SKU   *" at bounding box center [76, 322] width 26 height 8
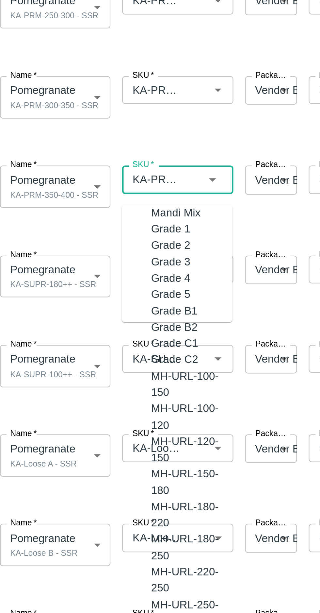
click at [79, 365] on input "SKU   *" at bounding box center [76, 363] width 26 height 8
click at [78, 367] on input "SKU   *" at bounding box center [76, 363] width 26 height 8
click at [111, 342] on span at bounding box center [159, 344] width 312 height 11
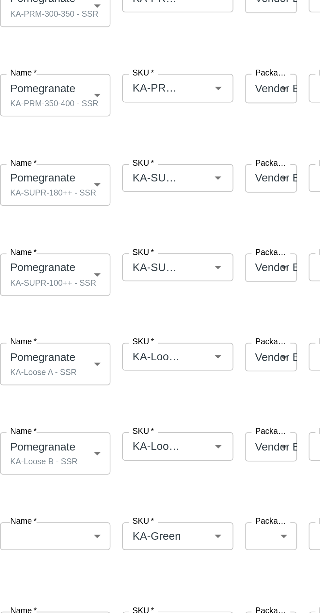
click at [82, 360] on input "SKU   *" at bounding box center [76, 363] width 26 height 8
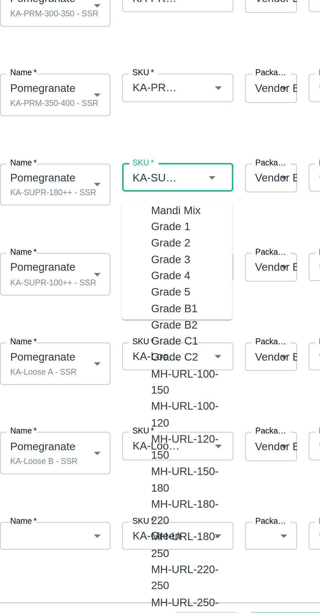
click at [81, 404] on input "SKU   *" at bounding box center [76, 403] width 26 height 8
click at [80, 404] on input "SKU   *" at bounding box center [76, 403] width 26 height 8
click at [111, 379] on span at bounding box center [159, 384] width 312 height 11
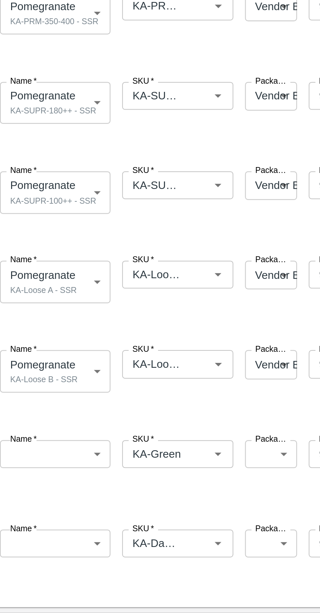
click at [79, 401] on input "SKU   *" at bounding box center [76, 402] width 26 height 8
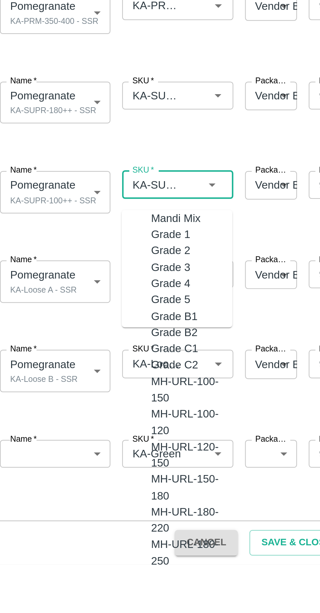
click at [76, 444] on input "SKU   *" at bounding box center [76, 443] width 26 height 8
click at [78, 446] on input "SKU   *" at bounding box center [76, 443] width 26 height 8
click at [106, 420] on span at bounding box center [159, 424] width 312 height 11
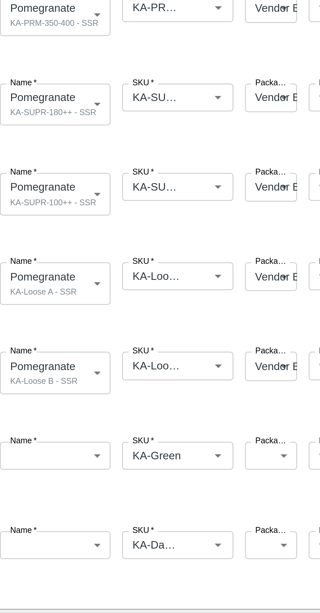
click at [78, 403] on input "SKU   *" at bounding box center [76, 403] width 26 height 8
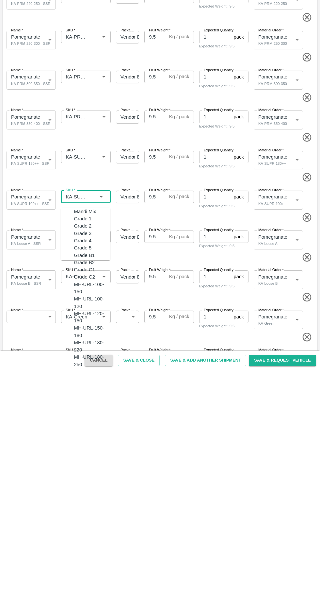
click at [308, 456] on icon "button" at bounding box center [307, 460] width 11 height 11
type input "KA-Damage Fruit"
type input "462479"
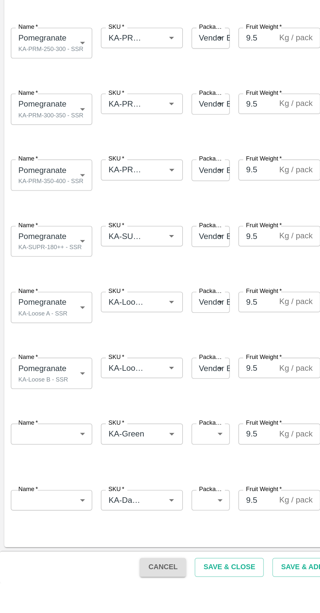
click at [48, 522] on body "Supply Chain Add Shipment for PO-176368 Type DC DC MO's Customer DC (Material O…" at bounding box center [160, 306] width 320 height 613
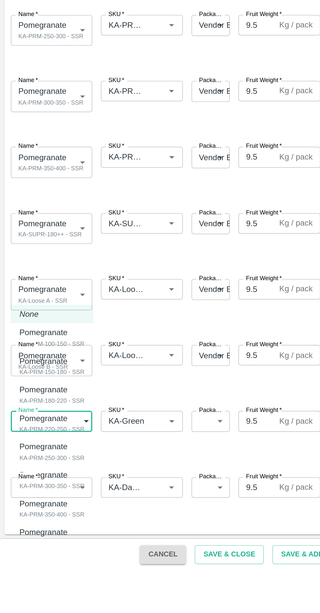
type input "2040194"
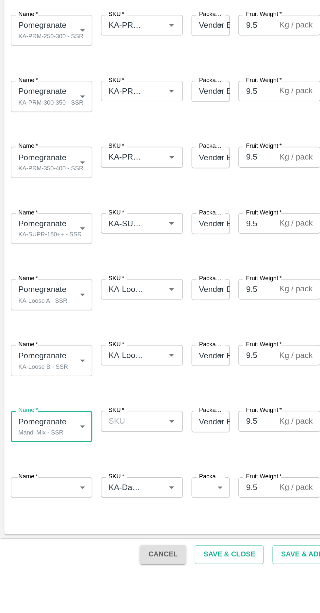
click at [89, 521] on input "SKU   *" at bounding box center [80, 522] width 35 height 8
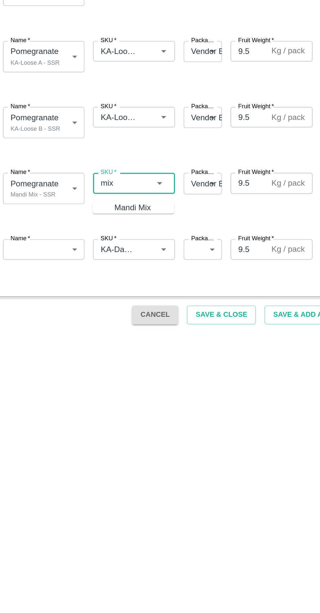
click at [75, 535] on div "Mandi Mix" at bounding box center [85, 538] width 22 height 7
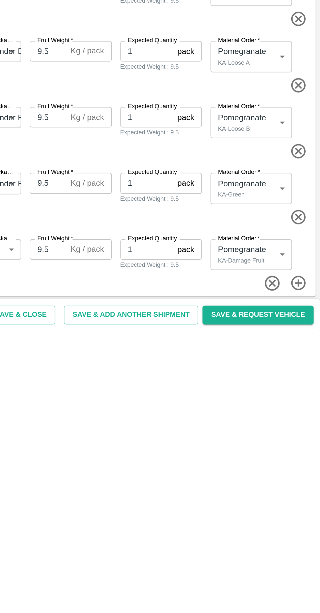
type input "Mandi Mix"
click at [289, 525] on body "Supply Chain Add Shipment for PO-176368 Type DC DC MO's Customer DC (Material O…" at bounding box center [160, 306] width 320 height 613
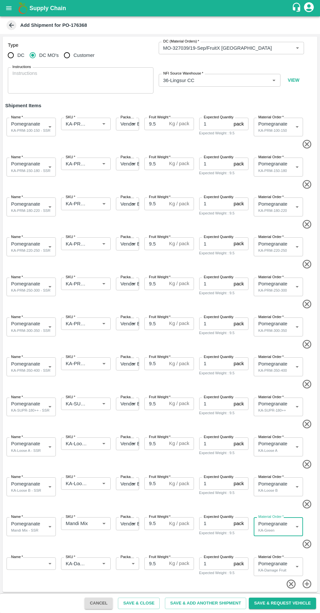
click at [292, 582] on icon "button" at bounding box center [291, 584] width 9 height 9
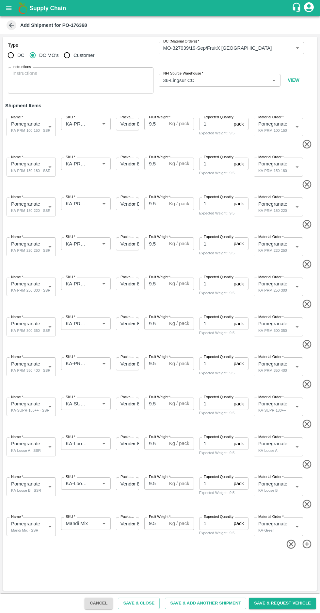
click at [310, 541] on icon "button" at bounding box center [307, 544] width 9 height 9
click at [22, 565] on body "Supply Chain Add Shipment for PO-176368 Type DC DC MO's Customer DC (Material O…" at bounding box center [160, 306] width 320 height 613
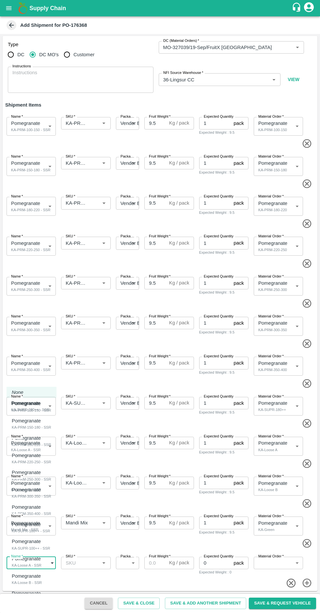
click at [16, 546] on div "KA-SUPR-100++ - SSR" at bounding box center [31, 548] width 38 height 6
type input "2040191"
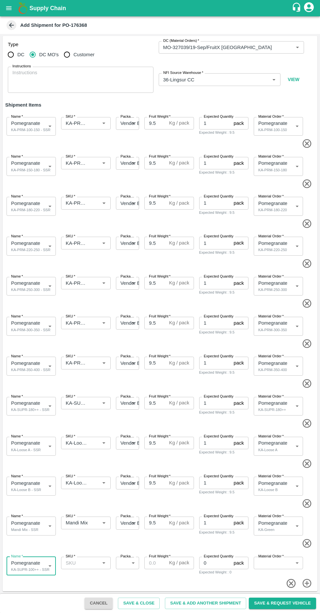
click at [76, 563] on input "SKU   *" at bounding box center [80, 563] width 35 height 8
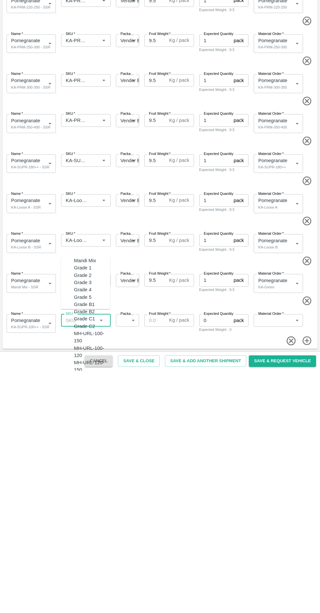
scroll to position [0, 0]
type input "s"
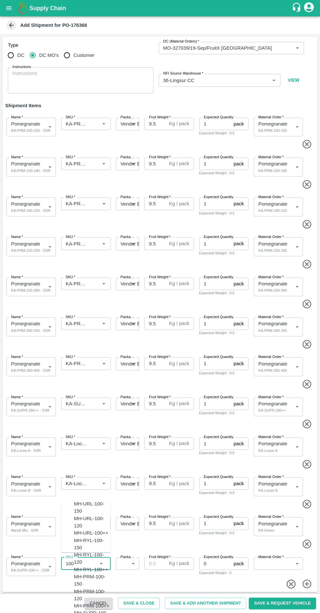
scroll to position [340, 0]
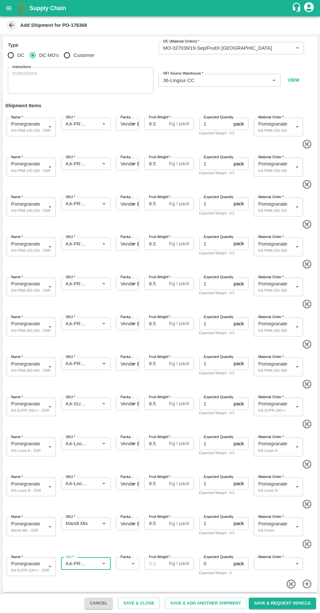
type input "KA-PRM-100++"
click at [124, 564] on body "Supply Chain Add Shipment for PO-176368 Type DC DC MO's Customer DC (Material O…" at bounding box center [160, 306] width 320 height 613
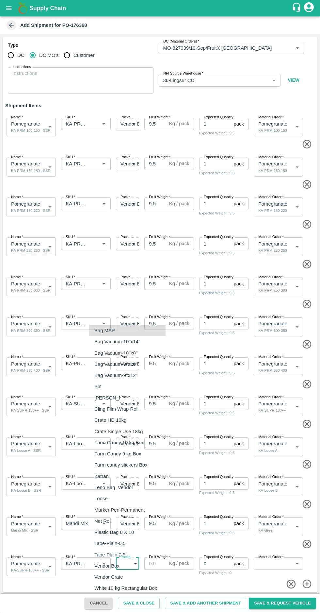
click at [112, 566] on p "Vendor Box" at bounding box center [106, 565] width 25 height 7
type input "276"
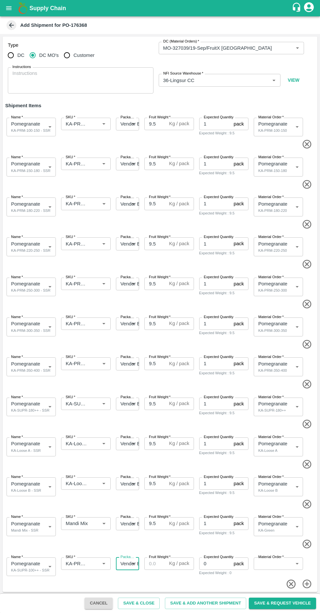
click at [156, 565] on input "Fruit Weight   *" at bounding box center [155, 563] width 22 height 12
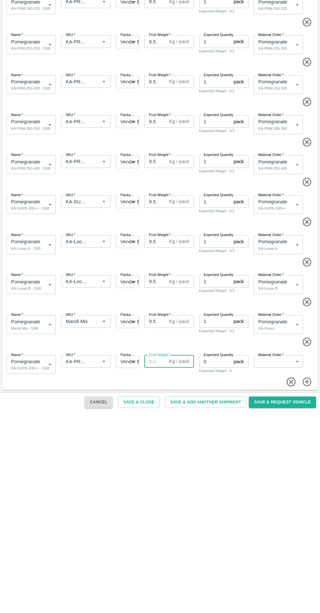
scroll to position [0, 0]
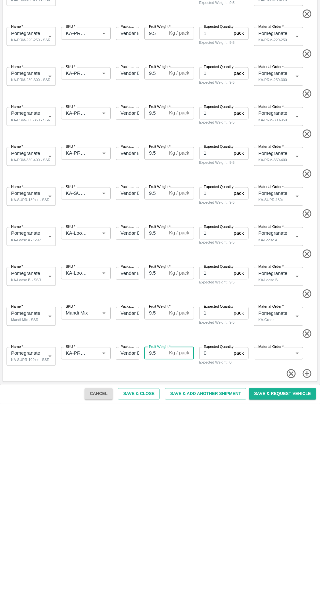
type input "9.5"
click at [217, 563] on input "0" at bounding box center [215, 562] width 32 height 12
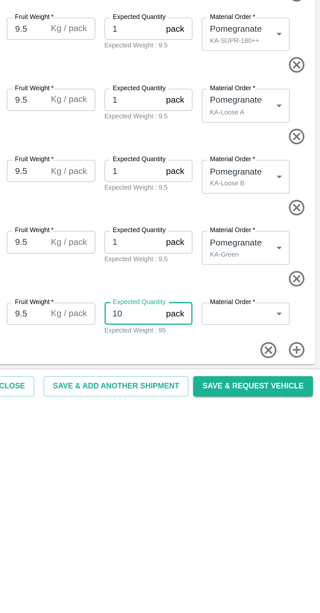
type input "10"
click at [287, 563] on body "Supply Chain Add Shipment for PO-176368 Type DC DC MO's Customer DC (Material O…" at bounding box center [160, 306] width 320 height 613
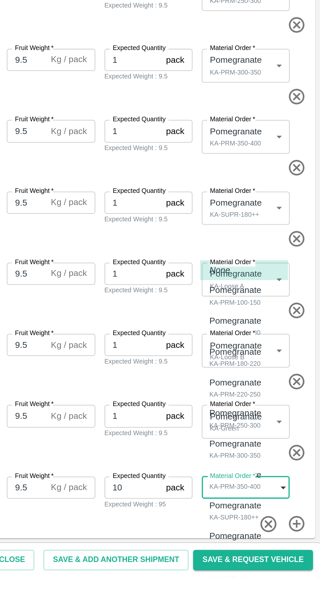
click at [277, 593] on p "Pomegranate" at bounding box center [272, 589] width 29 height 7
type input "462475"
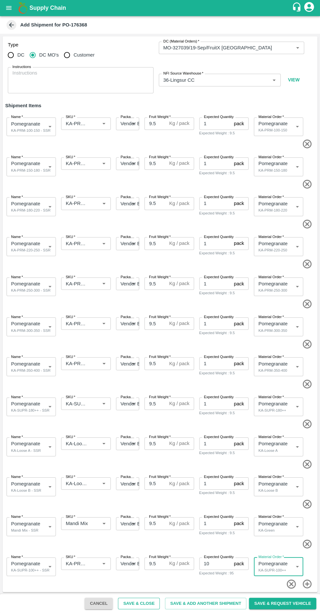
click at [150, 605] on button "Save & Close" at bounding box center [139, 603] width 42 height 11
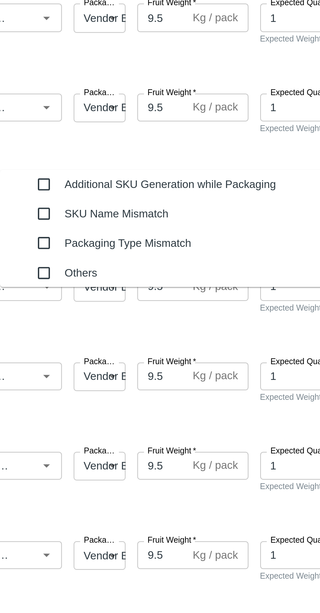
click at [96, 320] on input "checkbox" at bounding box center [102, 318] width 13 height 13
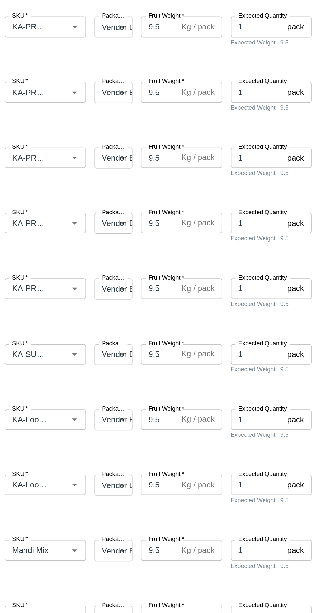
type textarea "NA"
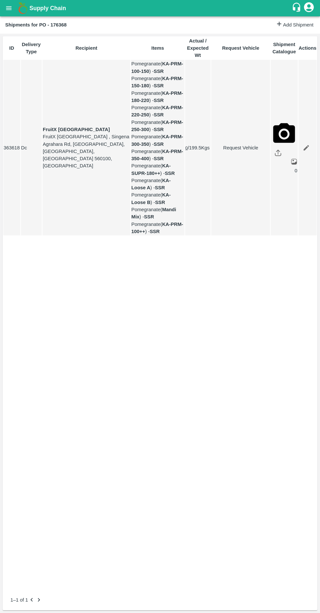
click at [226, 151] on link "Request Vehicle" at bounding box center [241, 147] width 58 height 7
type input "19/09/2025 05:26 AM"
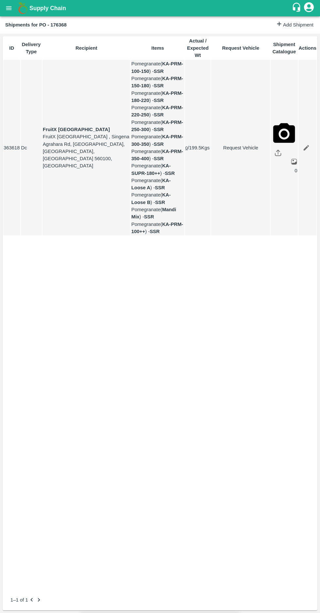
type input "15/09/2025 09:00 PM"
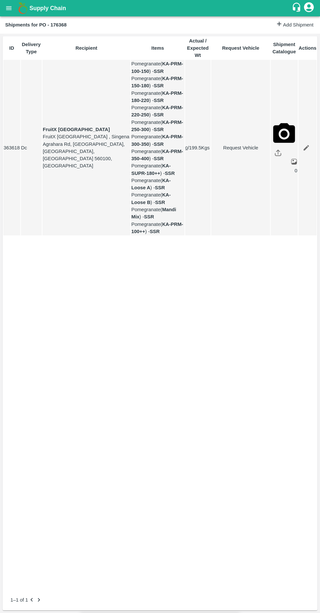
type input "16/09/2025 04:26 AM"
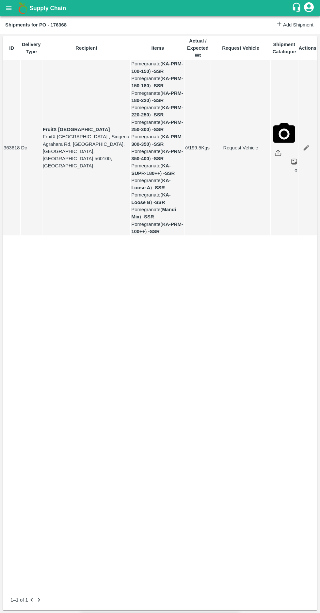
click at [116, 79] on body "Supply Chain Shipments for PO - 176368 Add Shipment ID Delivery Type Recipient …" at bounding box center [160, 306] width 320 height 613
click at [105, 102] on p "Normal" at bounding box center [99, 100] width 16 height 7
type input "1"
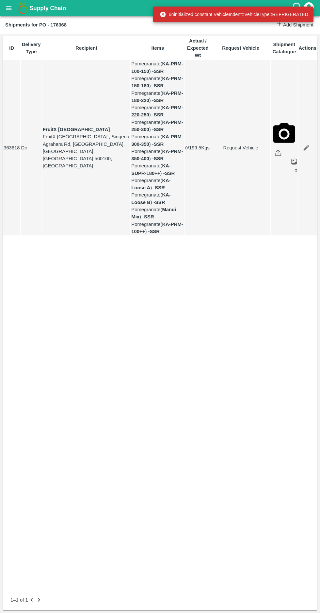
click at [226, 151] on link "Request Vehicle" at bounding box center [241, 147] width 58 height 7
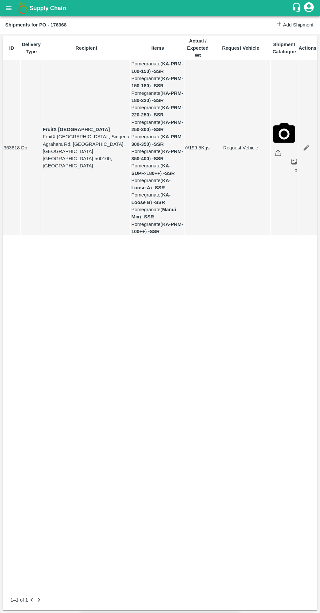
type input "1"
type input "15/09/2025 09:00 PM"
type input "19/09/2025 05:26 AM"
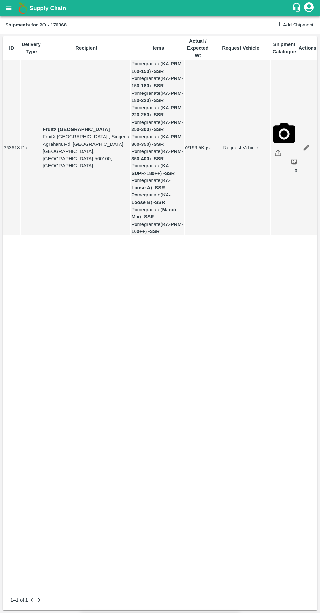
type input "15/09/2025 06:00 PM"
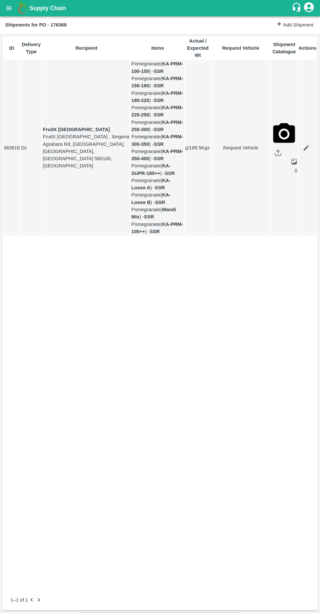
type input "16/09/2025 04:26 AM"
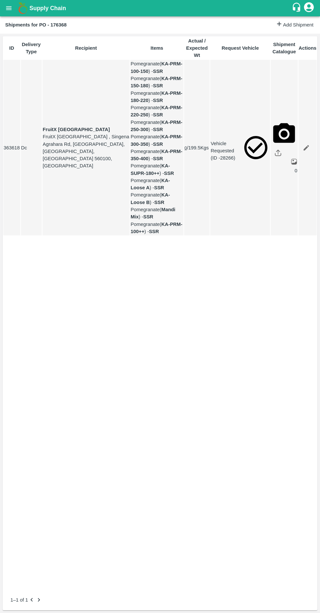
click at [5, 7] on icon "open drawer" at bounding box center [8, 8] width 7 height 7
click at [228, 613] on div at bounding box center [160, 613] width 320 height 0
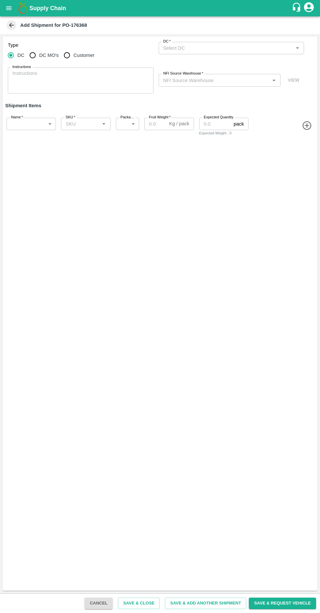
click at [11, 25] on icon at bounding box center [11, 25] width 5 height 5
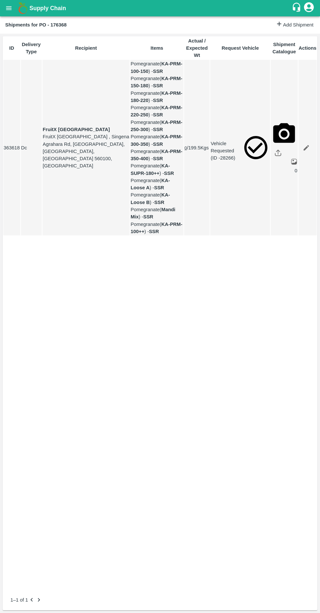
click at [8, 8] on icon "open drawer" at bounding box center [9, 8] width 6 height 4
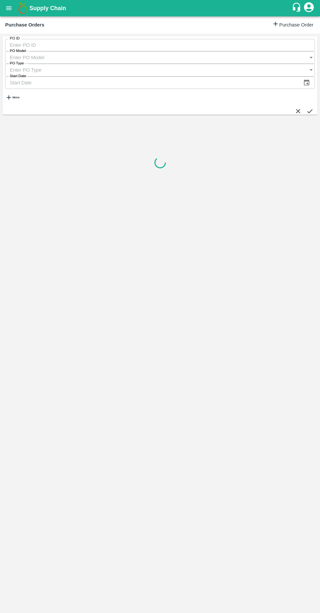
click at [15, 96] on h6 "More" at bounding box center [15, 97] width 7 height 3
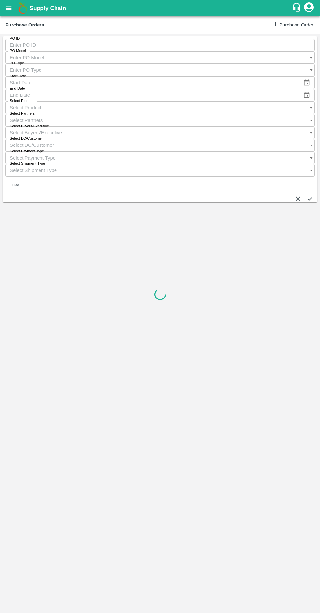
click at [222, 126] on input "Select Buyers/Executive" at bounding box center [153, 132] width 297 height 12
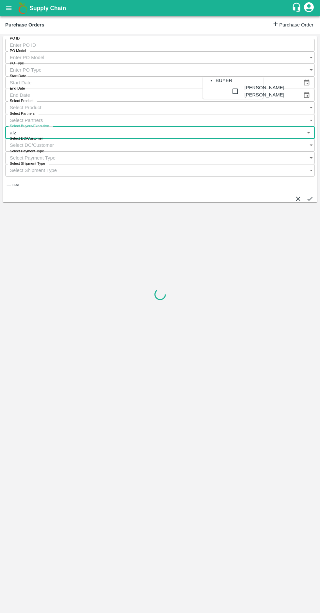
type input "afza"
click at [229, 96] on input "checkbox" at bounding box center [235, 91] width 13 height 15
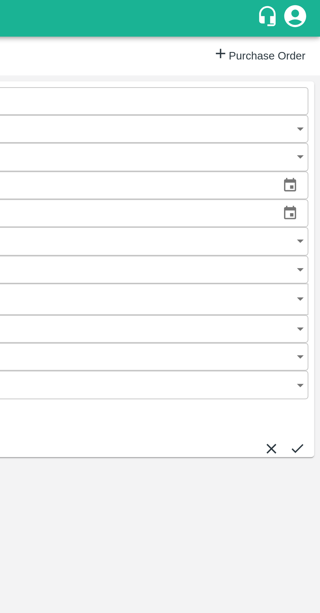
click at [307, 196] on icon "submit" at bounding box center [310, 199] width 7 height 7
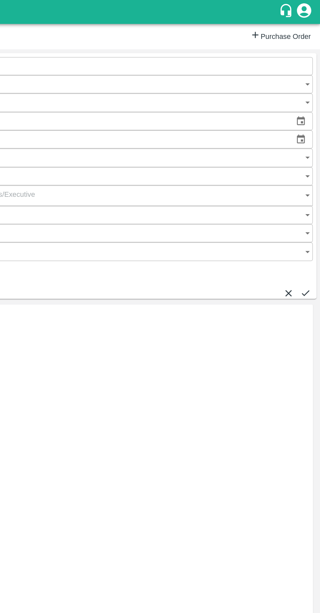
click at [307, 196] on icon "submit" at bounding box center [310, 199] width 7 height 7
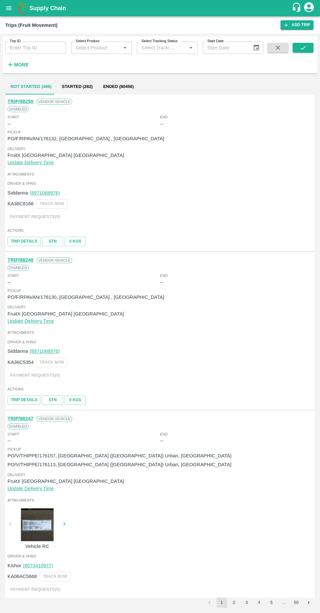
click at [9, 8] on icon "open drawer" at bounding box center [9, 8] width 6 height 4
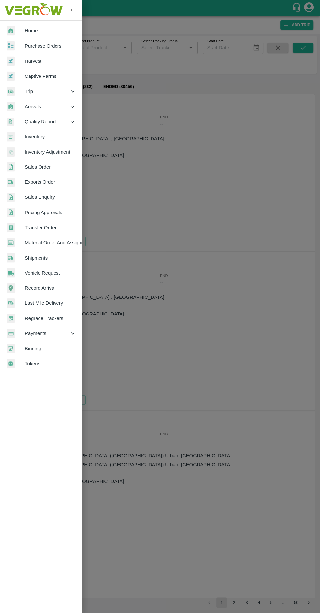
click at [41, 273] on span "Vehicle Request" at bounding box center [51, 272] width 52 height 7
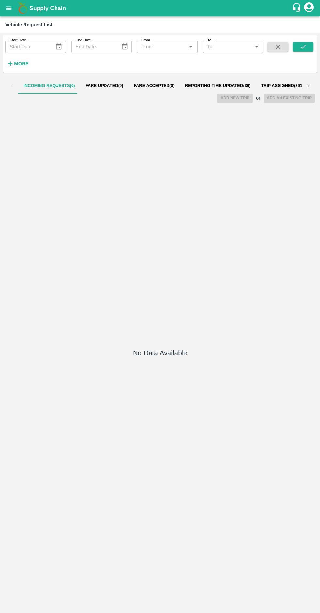
click at [206, 86] on span "Reporting Time Updated ( 36 )" at bounding box center [218, 85] width 66 height 5
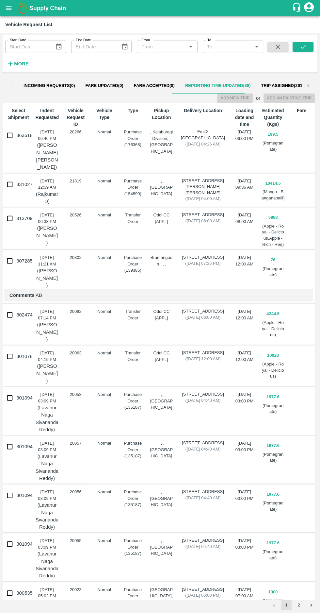
click at [8, 138] on input "363618" at bounding box center [9, 135] width 13 height 13
checkbox input "true"
click at [234, 98] on button "Add New Trip" at bounding box center [234, 97] width 35 height 9
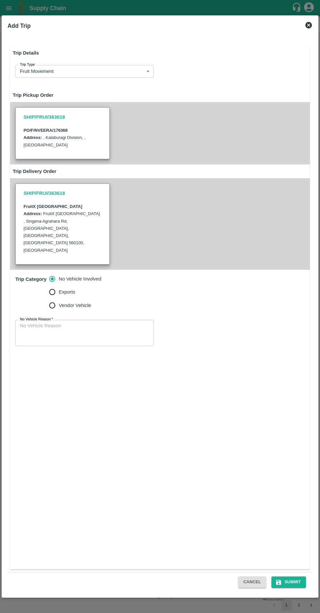
click at [46, 299] on input "Vendor Vehicle" at bounding box center [52, 305] width 13 height 13
radio input "true"
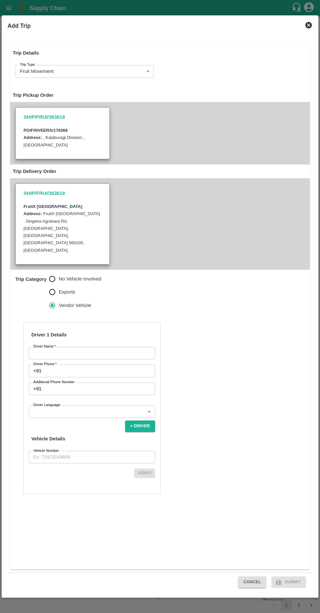
click at [44, 344] on label "Driver Name   *" at bounding box center [44, 346] width 23 height 5
click at [44, 347] on input "Driver Name   *" at bounding box center [92, 353] width 126 height 12
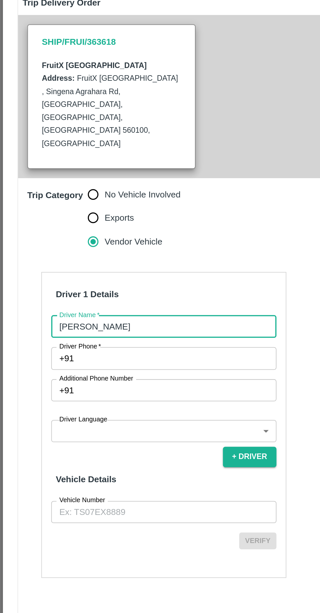
type input "[PERSON_NAME]"
click at [51, 364] on input "Driver Phone   *" at bounding box center [99, 370] width 111 height 12
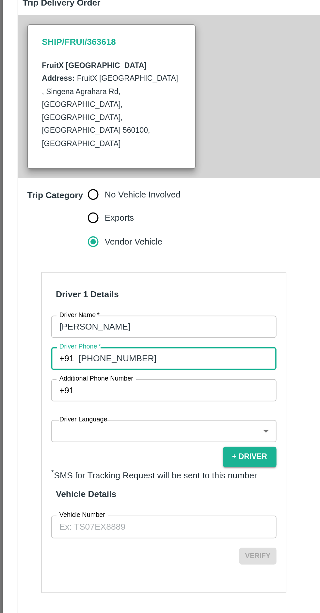
click at [50, 364] on input "[PHONE_NUMBER]" at bounding box center [99, 370] width 111 height 12
click at [51, 364] on input "[PHONE_NUMBER]" at bounding box center [99, 370] width 111 height 12
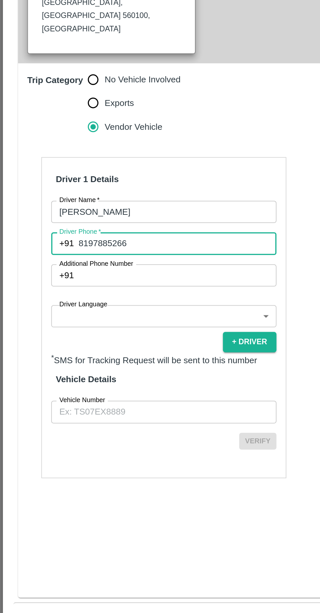
type input "8197885266"
click at [46, 392] on body "Supply Chain Vehicle Request List Start Date Start Date End Date End Date From …" at bounding box center [160, 306] width 320 height 613
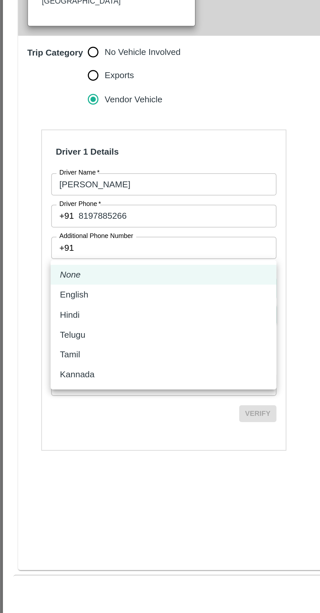
click at [40, 460] on p "Kannada" at bounding box center [43, 459] width 19 height 7
type input "ka"
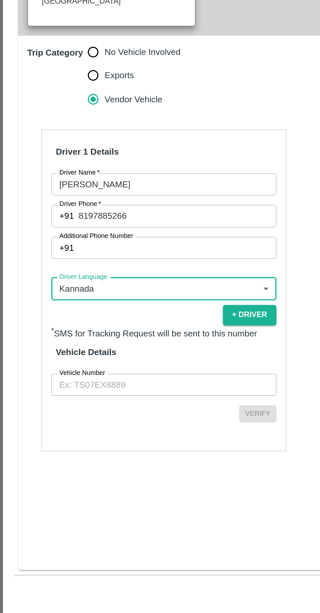
click at [42, 459] on input "Vehicle Number" at bounding box center [92, 465] width 126 height 12
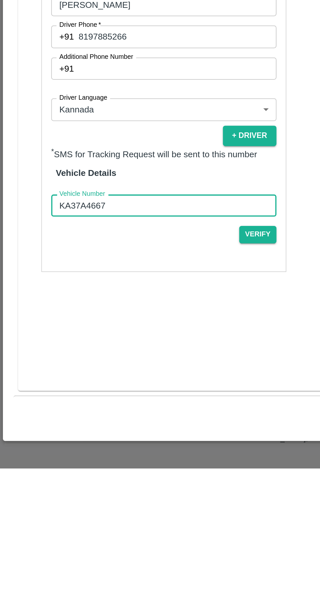
type input "KA37A4667"
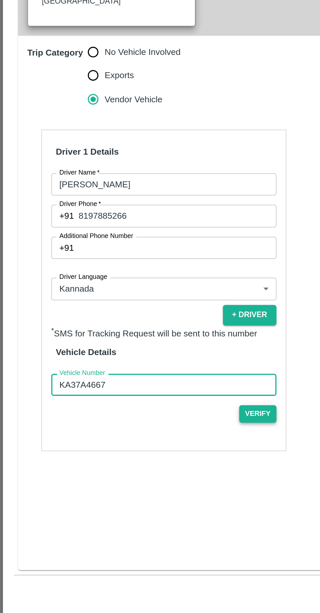
click at [151, 477] on button "Verify" at bounding box center [144, 481] width 21 height 9
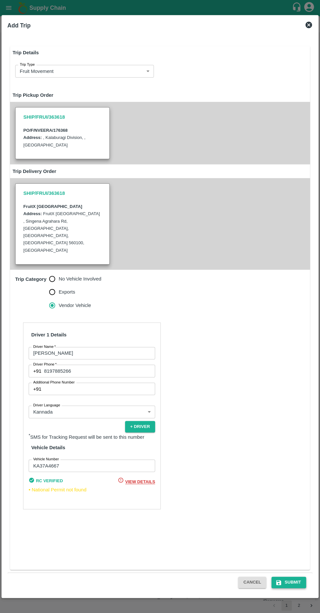
click at [297, 581] on button "Submit" at bounding box center [289, 581] width 35 height 11
